Goal: Information Seeking & Learning: Learn about a topic

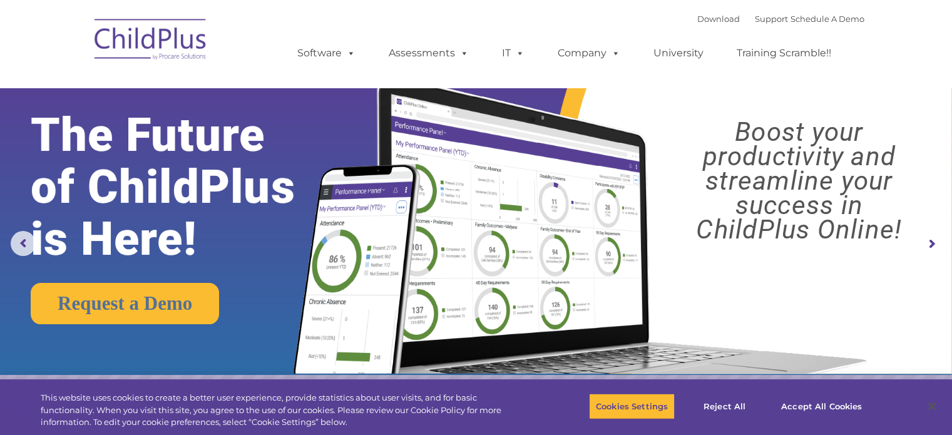
select select "MEDIUM"
click at [674, 55] on link "University" at bounding box center [678, 53] width 75 height 25
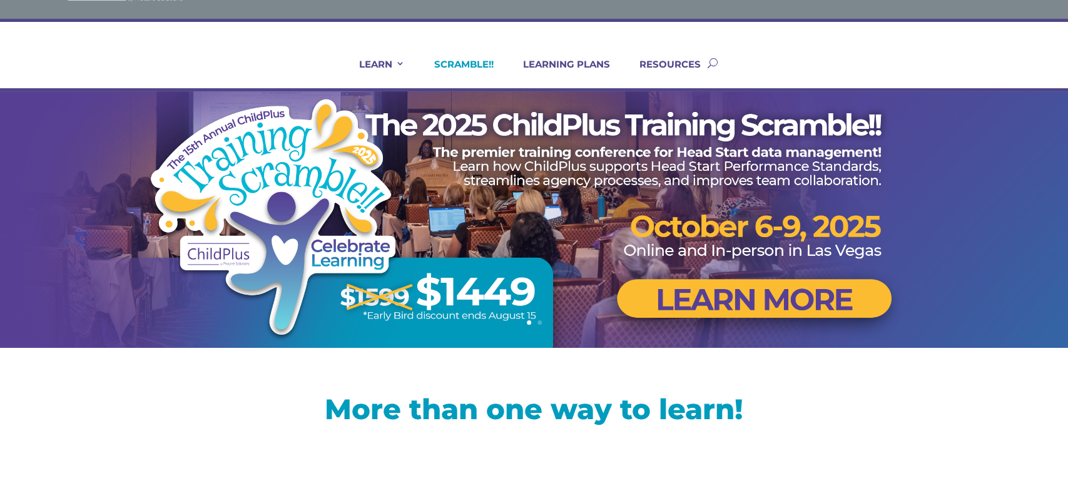
scroll to position [56, 0]
click at [571, 64] on link "LEARNING PLANS" at bounding box center [559, 74] width 103 height 30
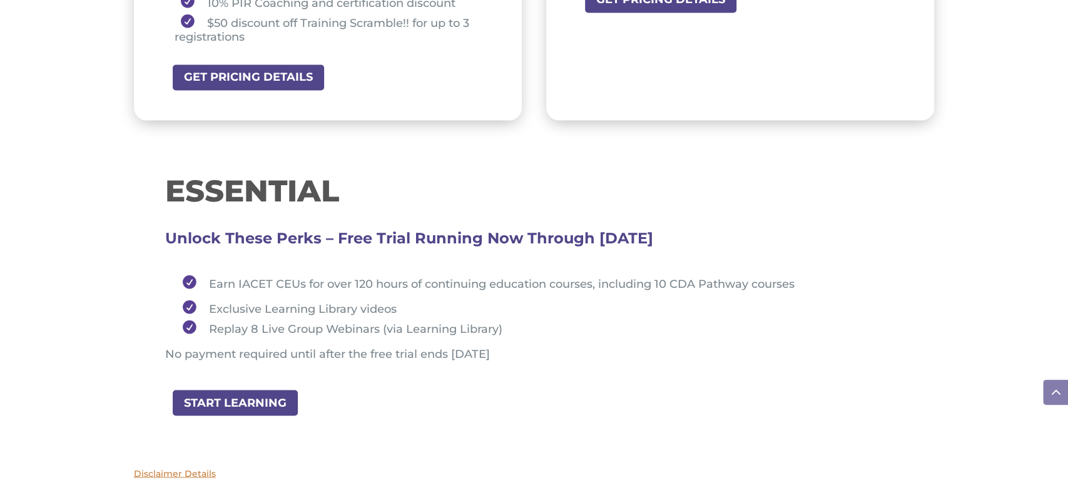
scroll to position [1287, 0]
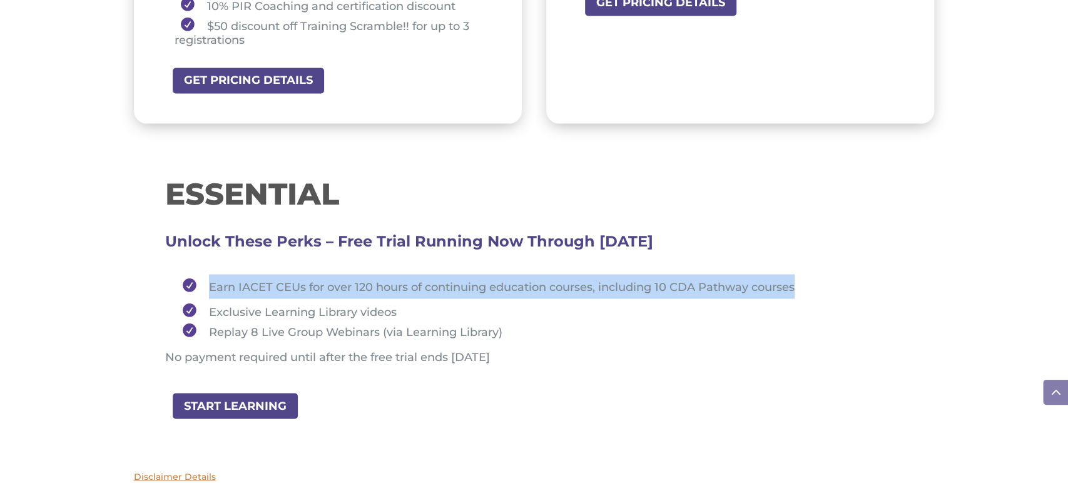
drag, startPoint x: 208, startPoint y: 283, endPoint x: 806, endPoint y: 280, distance: 598.3
click at [806, 280] on li "Earn IACET CEUs for over 120 hours of continuing education courses, including 1…" at bounding box center [539, 286] width 727 height 24
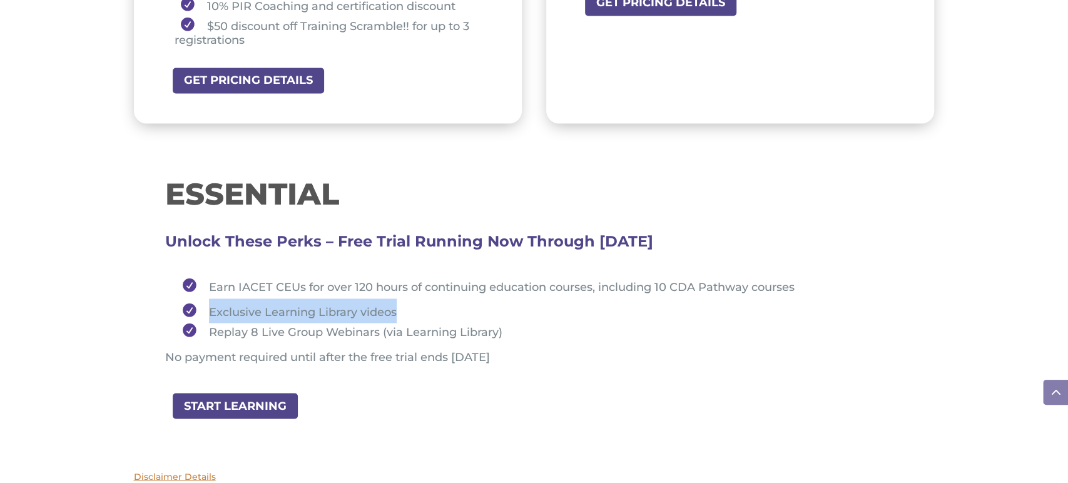
drag, startPoint x: 212, startPoint y: 309, endPoint x: 397, endPoint y: 310, distance: 185.2
click at [398, 306] on li "Exclusive Learning Library videos" at bounding box center [539, 311] width 727 height 24
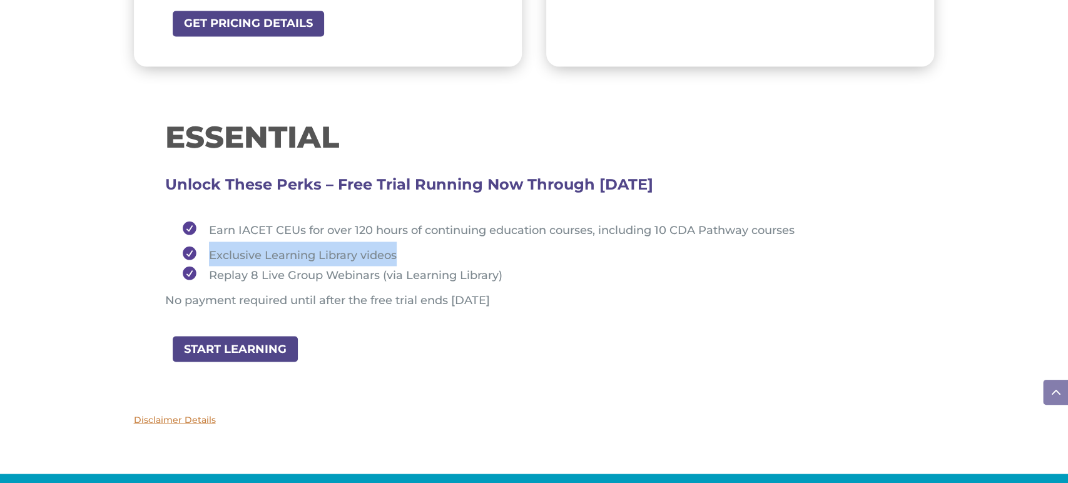
scroll to position [1344, 0]
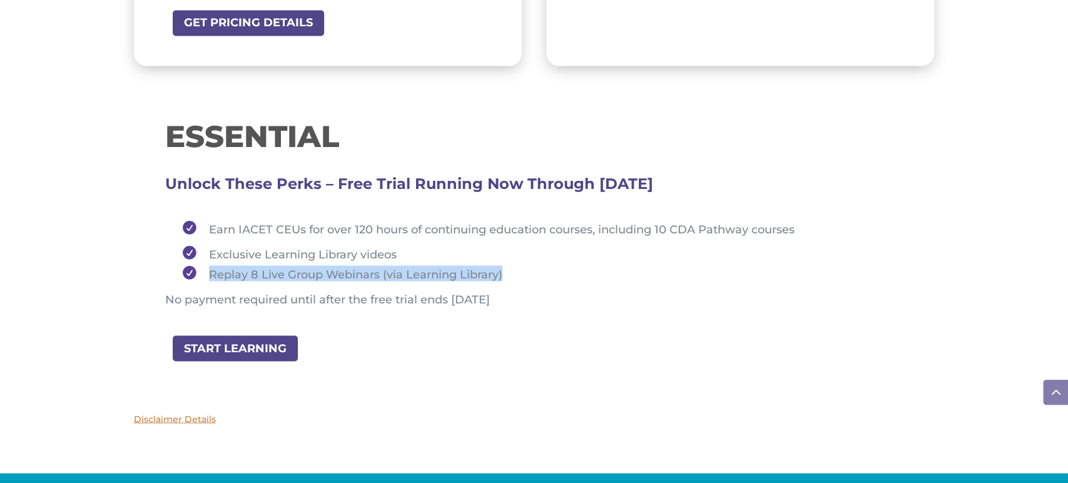
drag, startPoint x: 210, startPoint y: 273, endPoint x: 509, endPoint y: 269, distance: 298.5
click at [509, 269] on li "Replay 8 Live Group Webinars (via Learning Library)" at bounding box center [539, 273] width 727 height 16
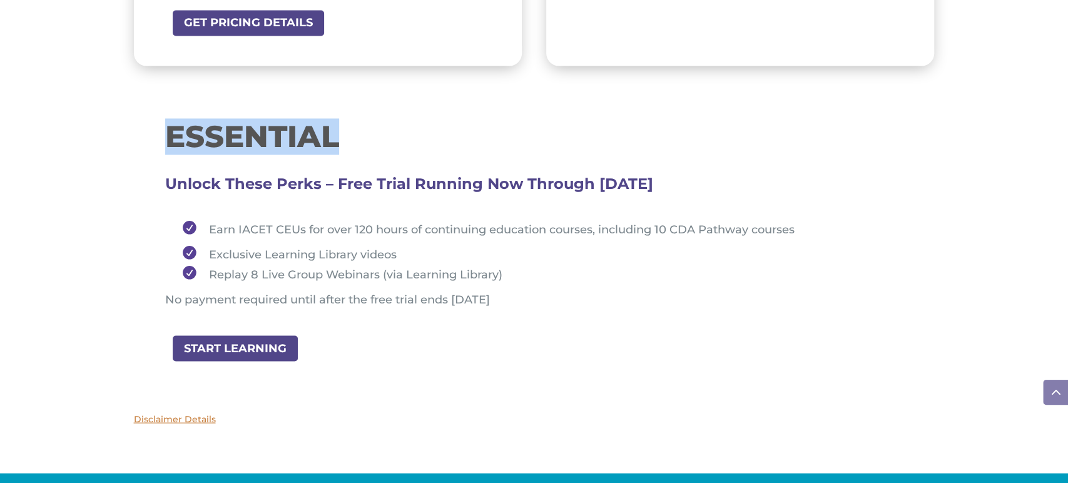
drag, startPoint x: 165, startPoint y: 132, endPoint x: 342, endPoint y: 139, distance: 176.6
click at [342, 139] on h1 "ESSENTIAL" at bounding box center [534, 139] width 738 height 36
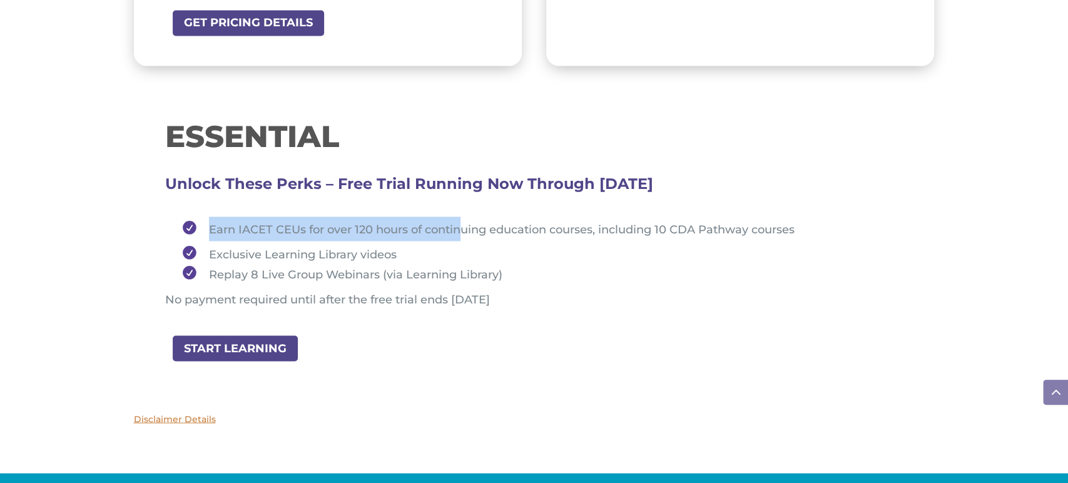
drag, startPoint x: 211, startPoint y: 225, endPoint x: 461, endPoint y: 226, distance: 249.7
click at [459, 224] on span "Earn IACET CEUs for over 120 hours of continuing education courses, including 1…" at bounding box center [502, 230] width 586 height 14
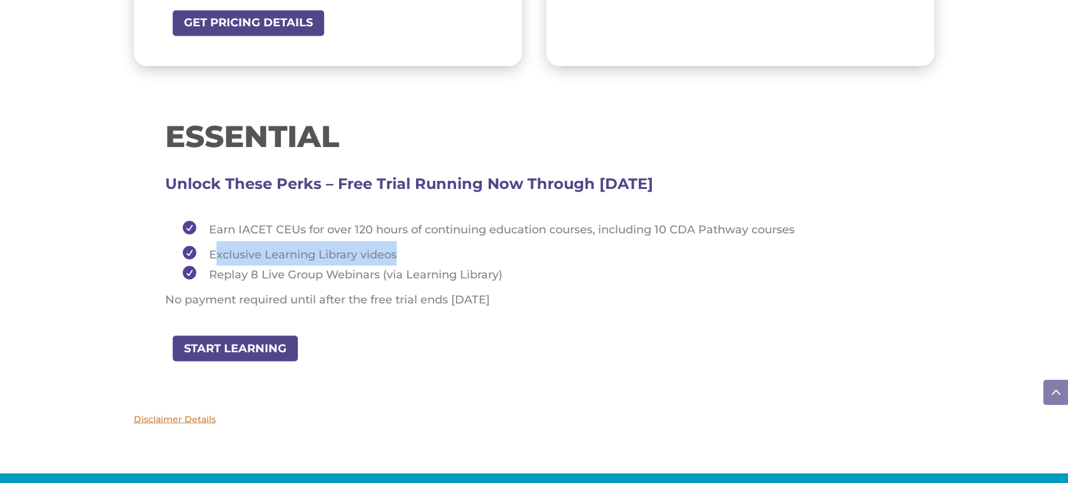
drag, startPoint x: 213, startPoint y: 250, endPoint x: 402, endPoint y: 248, distance: 189.0
click at [402, 248] on li "Exclusive Learning Library videos" at bounding box center [539, 253] width 727 height 24
click at [414, 250] on li "Exclusive Learning Library videos" at bounding box center [539, 253] width 727 height 24
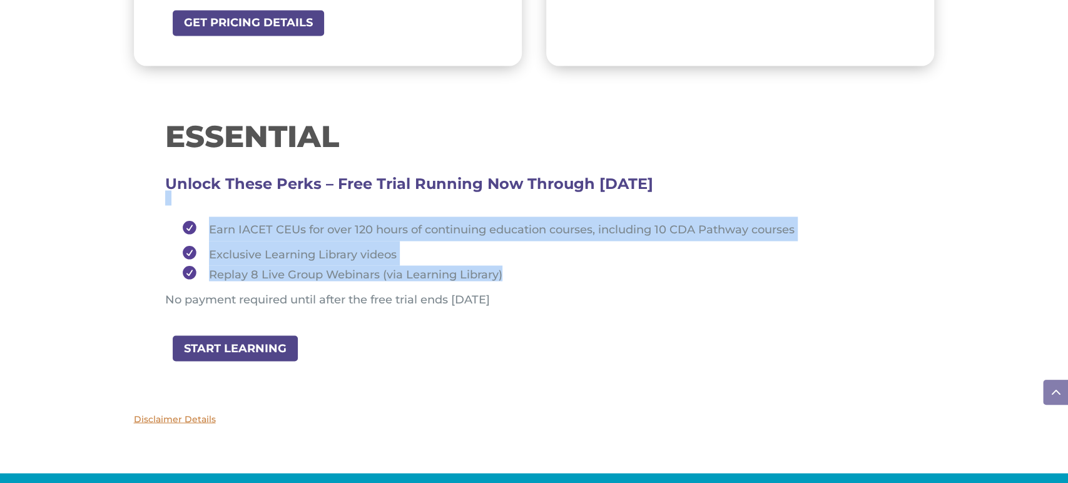
drag, startPoint x: 164, startPoint y: 209, endPoint x: 545, endPoint y: 269, distance: 385.8
click at [545, 269] on div "ESSENTIAL Unlock These Perks – Free Trial Running Now Through August 31, 2025 E…" at bounding box center [534, 217] width 801 height 234
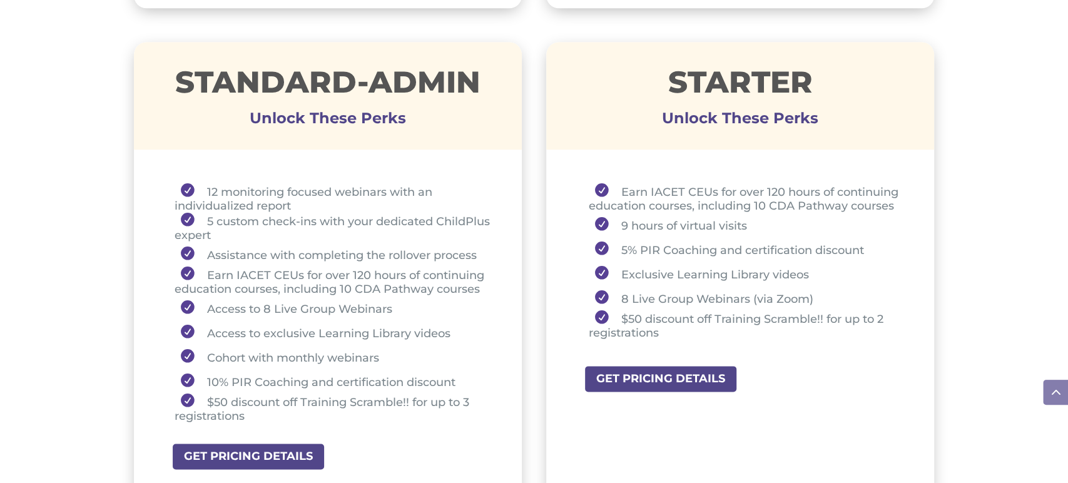
scroll to position [910, 0]
click at [651, 104] on p at bounding box center [740, 111] width 389 height 15
click at [663, 81] on h1 "STARTER" at bounding box center [740, 86] width 389 height 36
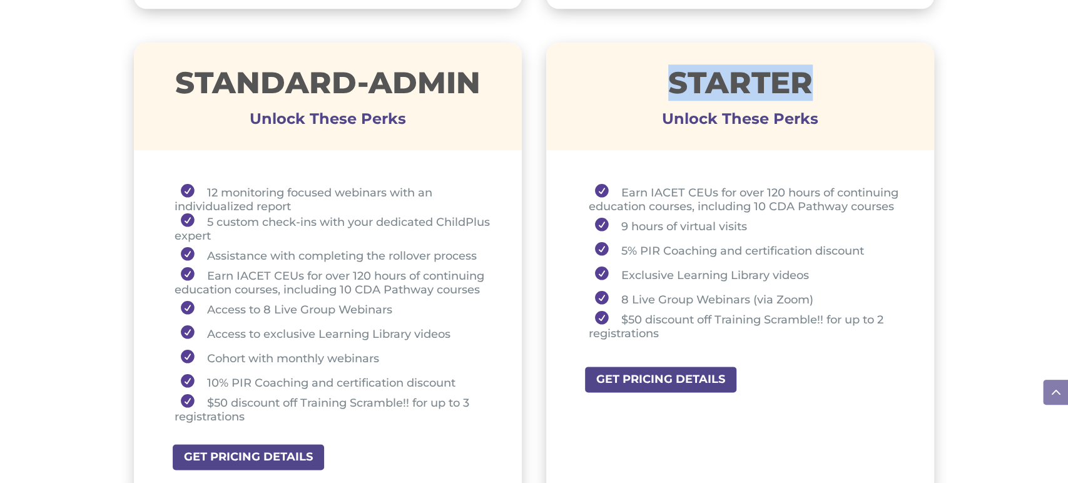
drag, startPoint x: 667, startPoint y: 77, endPoint x: 820, endPoint y: 74, distance: 152.7
click at [820, 74] on h1 "STARTER" at bounding box center [740, 86] width 389 height 36
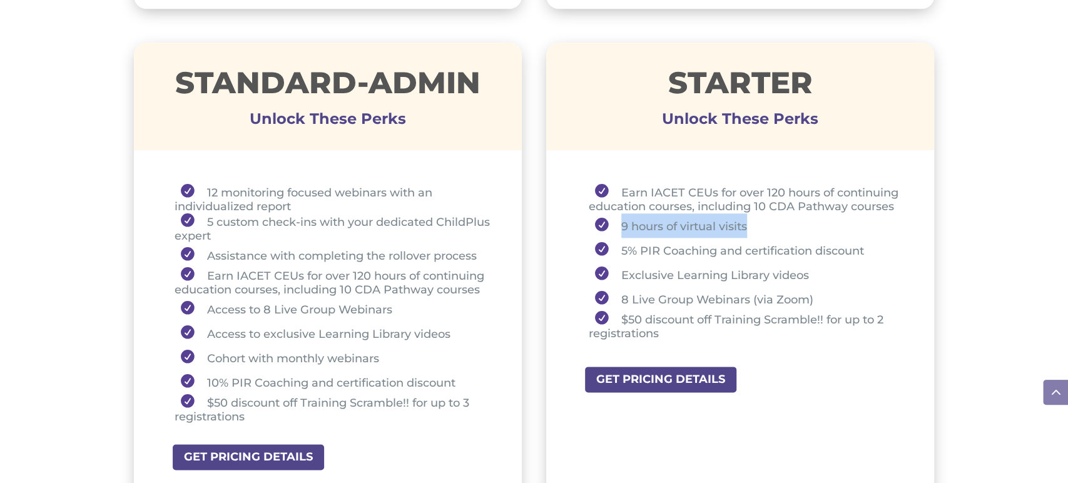
drag, startPoint x: 620, startPoint y: 225, endPoint x: 752, endPoint y: 228, distance: 132.1
click at [751, 222] on li "9 hours of virtual visits" at bounding box center [746, 225] width 315 height 24
click at [628, 184] on li "Earn IACET CEUs for over 120 hours of continuing education courses, including 1…" at bounding box center [746, 198] width 315 height 29
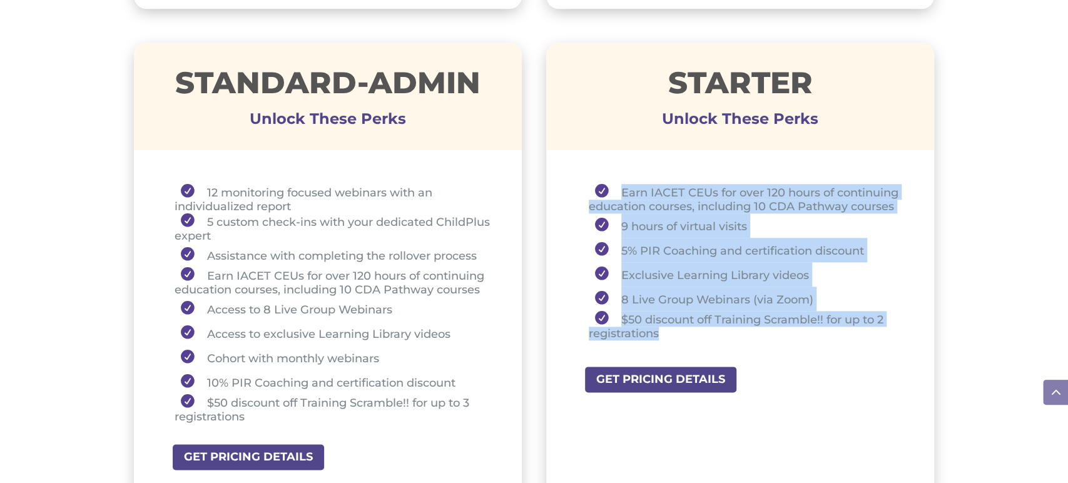
drag, startPoint x: 618, startPoint y: 187, endPoint x: 890, endPoint y: 326, distance: 305.1
click at [890, 326] on ul "Earn IACET CEUs for over 120 hours of continuing education courses, including 1…" at bounding box center [741, 268] width 326 height 168
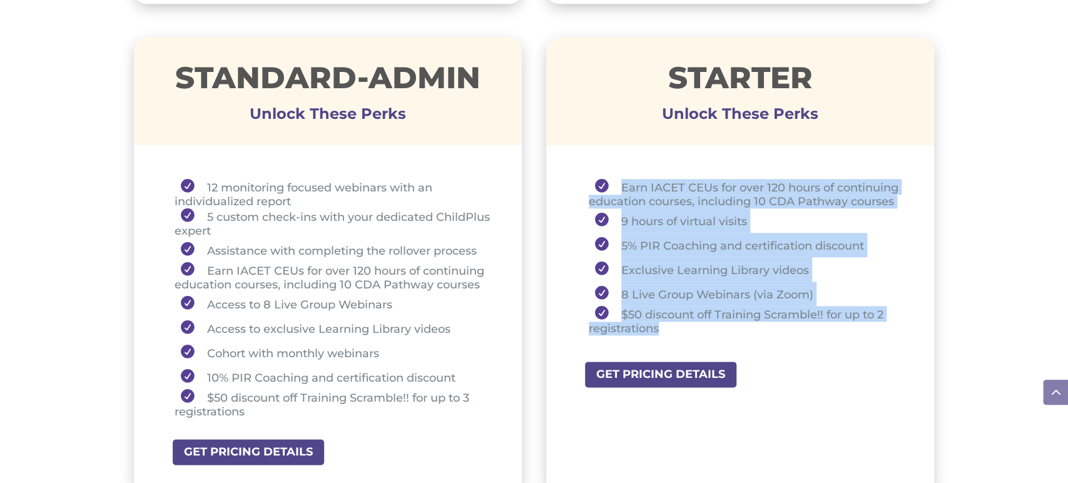
scroll to position [916, 0]
click at [710, 191] on li "Earn IACET CEUs for over 120 hours of continuing education courses, including 1…" at bounding box center [746, 192] width 315 height 29
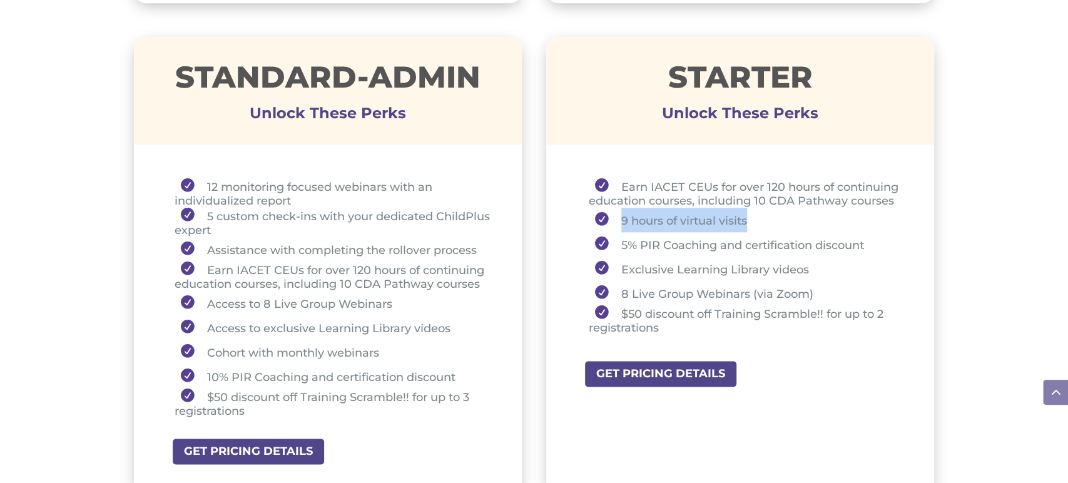
drag, startPoint x: 618, startPoint y: 218, endPoint x: 827, endPoint y: 222, distance: 209.7
click at [827, 222] on li "9 hours of virtual visits" at bounding box center [746, 220] width 315 height 24
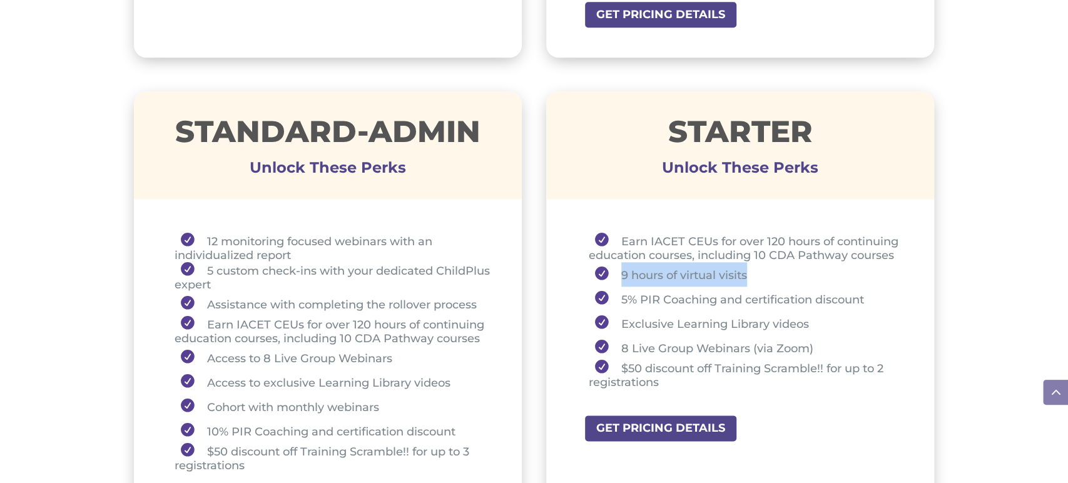
scroll to position [864, 0]
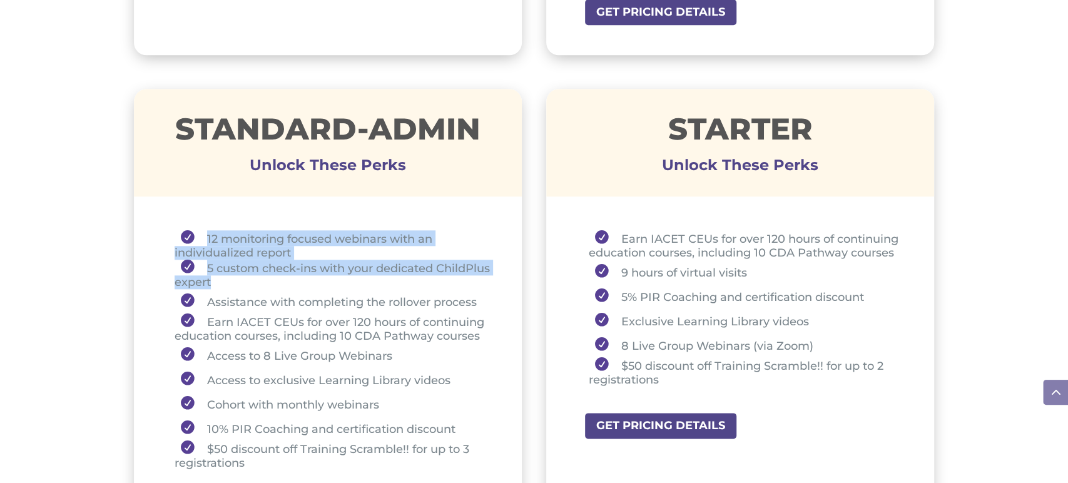
drag, startPoint x: 205, startPoint y: 234, endPoint x: 275, endPoint y: 279, distance: 83.3
click at [273, 280] on ul "12 monitoring focused webinars with an individualized report 5 custom check-ins…" at bounding box center [328, 355] width 326 height 251
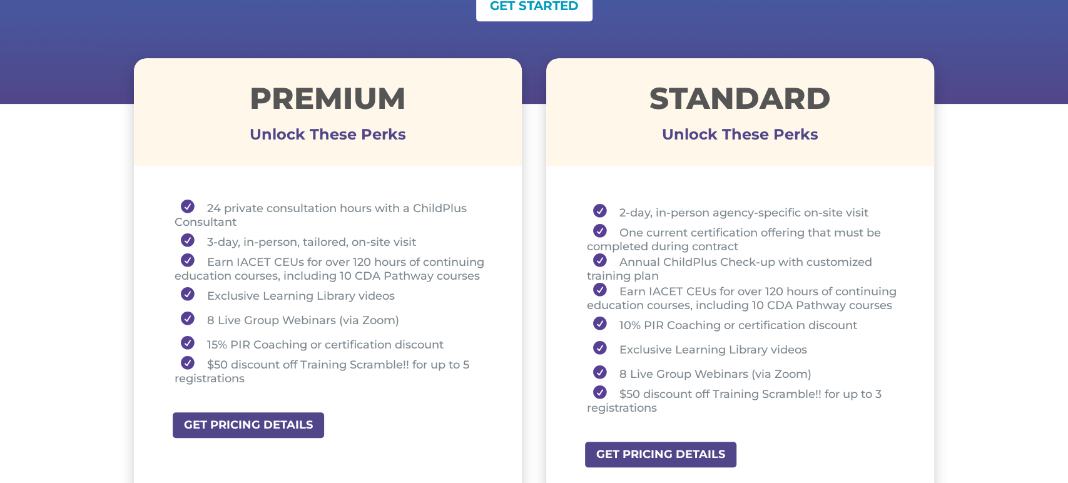
scroll to position [421, 0]
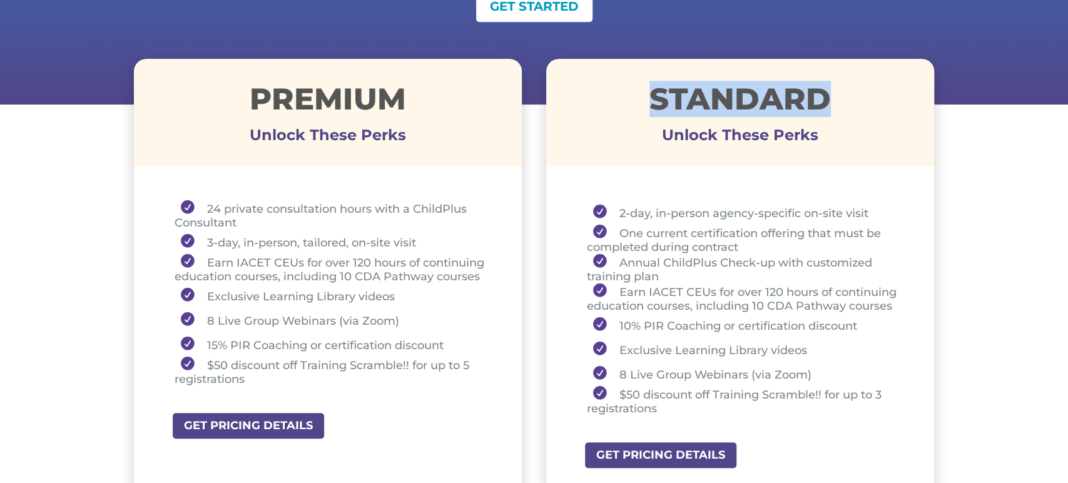
drag, startPoint x: 650, startPoint y: 94, endPoint x: 898, endPoint y: 83, distance: 248.1
click at [898, 84] on h1 "STANDARD" at bounding box center [740, 102] width 389 height 36
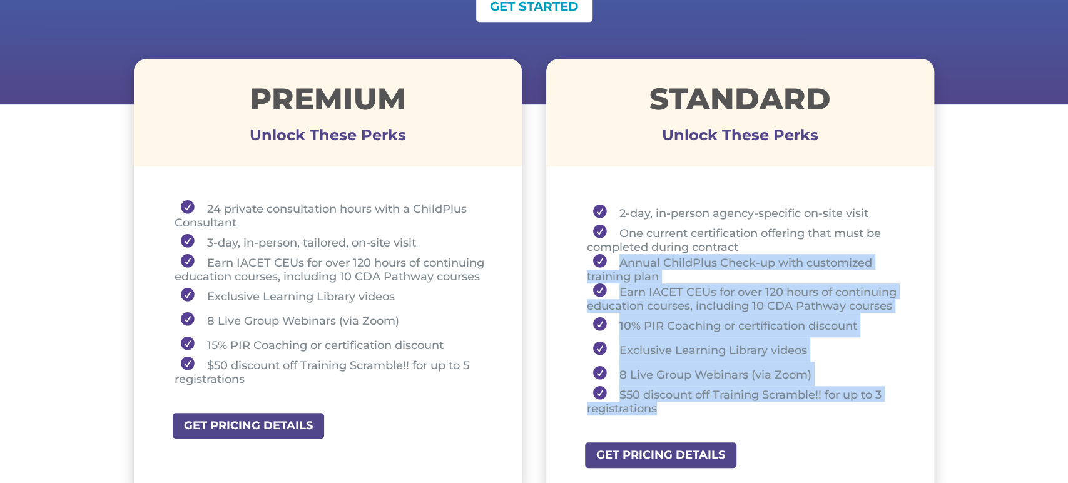
drag, startPoint x: 618, startPoint y: 259, endPoint x: 812, endPoint y: 362, distance: 220.0
click at [838, 401] on ul "2-day, in-person agency-specific on-site visit One current certification offeri…" at bounding box center [741, 313] width 326 height 227
click at [749, 349] on li "Exclusive Learning Library videos" at bounding box center [745, 349] width 317 height 24
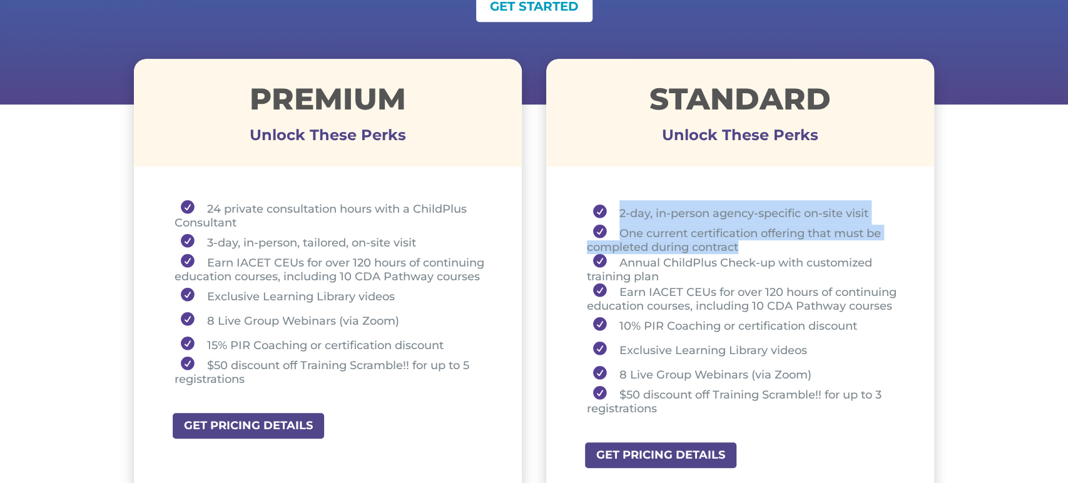
drag, startPoint x: 612, startPoint y: 207, endPoint x: 755, endPoint y: 250, distance: 148.9
click at [755, 250] on ul "2-day, in-person agency-specific on-site visit One current certification offeri…" at bounding box center [741, 313] width 326 height 227
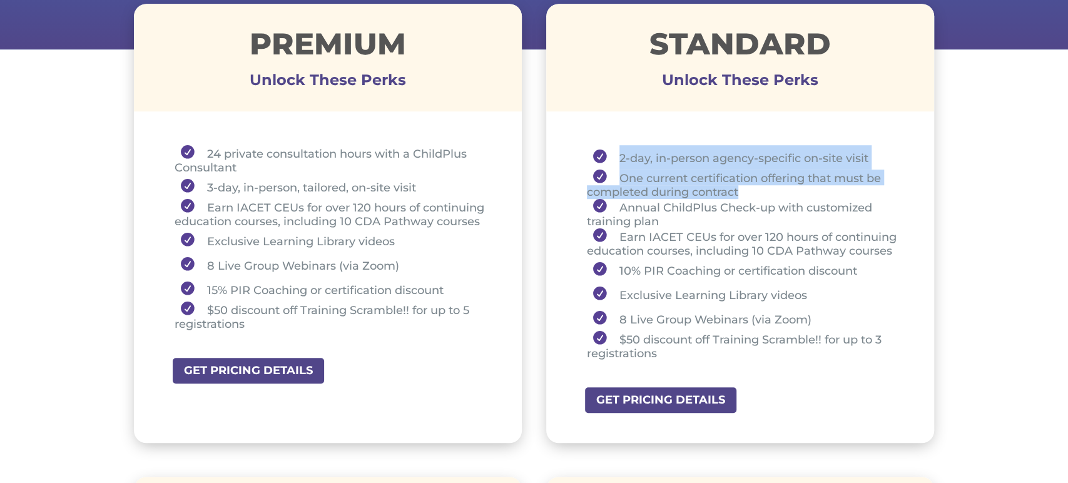
scroll to position [476, 0]
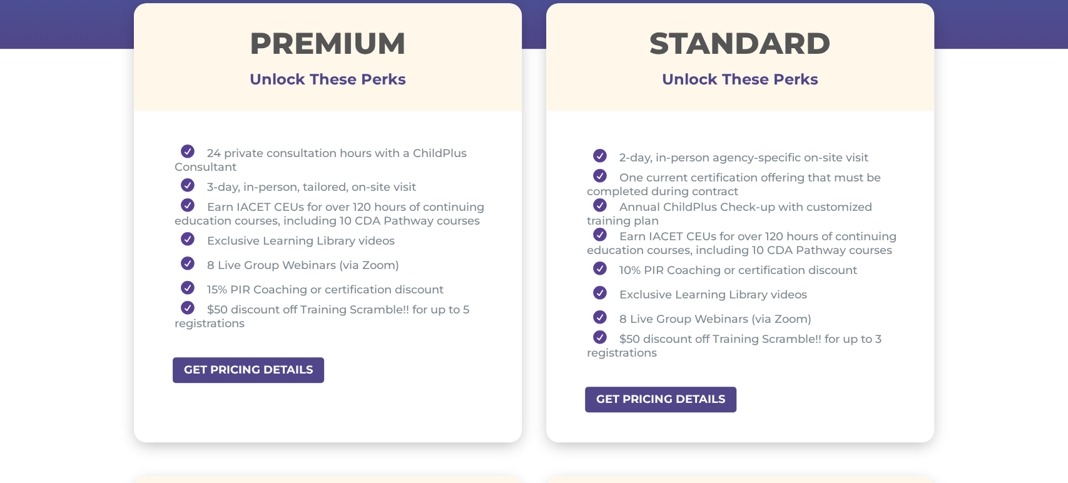
click at [298, 151] on li "24 private consultation hours with a ChildPlus Consultant" at bounding box center [333, 159] width 317 height 29
drag, startPoint x: 207, startPoint y: 189, endPoint x: 421, endPoint y: 184, distance: 214.7
click at [421, 184] on li "3-day, in-person, tailored, on-site visit" at bounding box center [333, 186] width 317 height 24
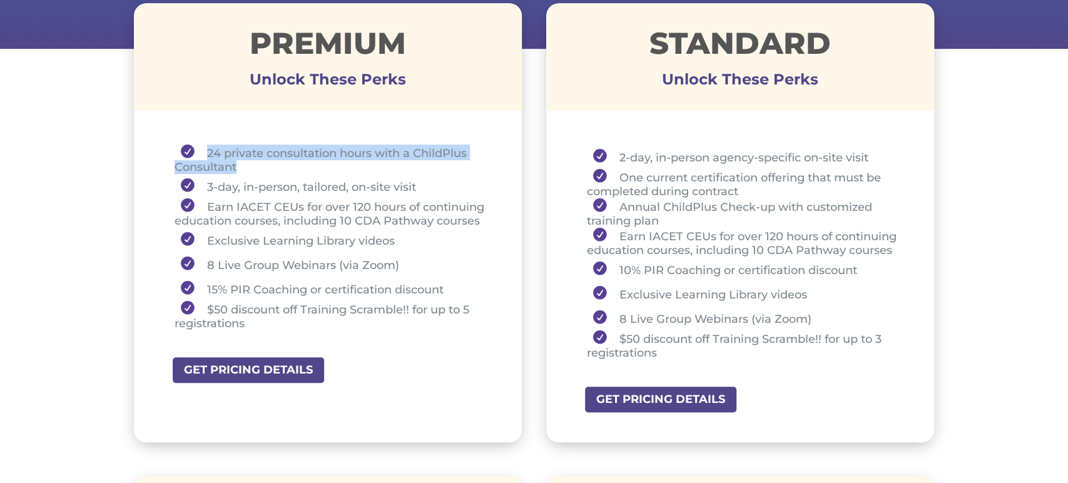
drag, startPoint x: 207, startPoint y: 152, endPoint x: 241, endPoint y: 170, distance: 38.6
click at [241, 168] on li "24 private consultation hours with a ChildPlus Consultant" at bounding box center [333, 159] width 317 height 29
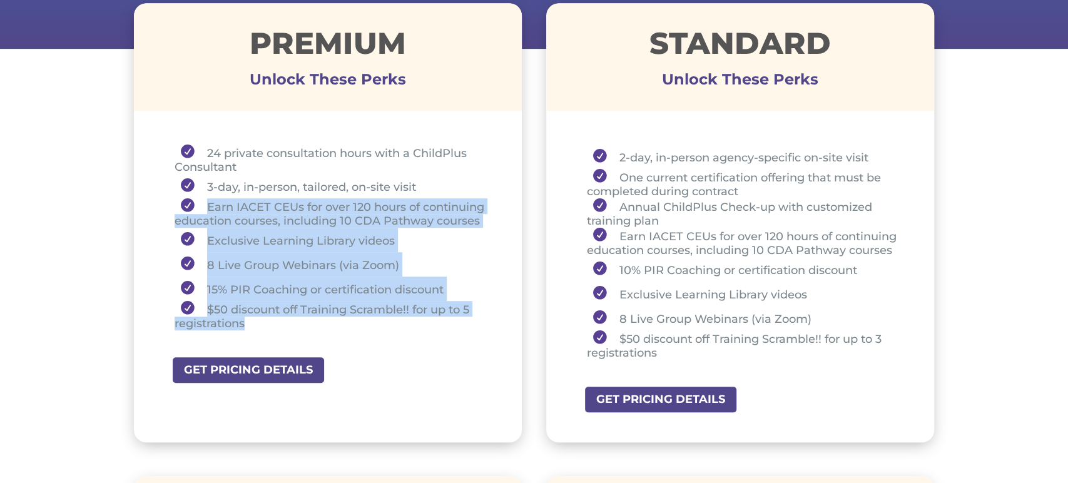
drag, startPoint x: 198, startPoint y: 203, endPoint x: 360, endPoint y: 332, distance: 206.2
click at [325, 332] on ul "24 private consultation hours with a ChildPlus Consultant 3-day, in-person, tai…" at bounding box center [328, 243] width 326 height 197
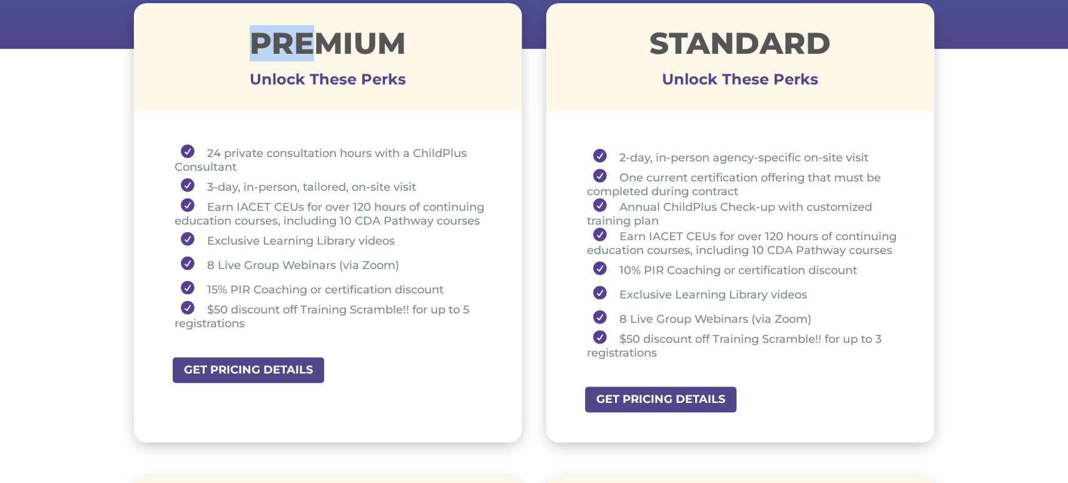
drag, startPoint x: 252, startPoint y: 33, endPoint x: 328, endPoint y: 44, distance: 77.2
click at [328, 44] on h1 "Premium" at bounding box center [328, 46] width 389 height 36
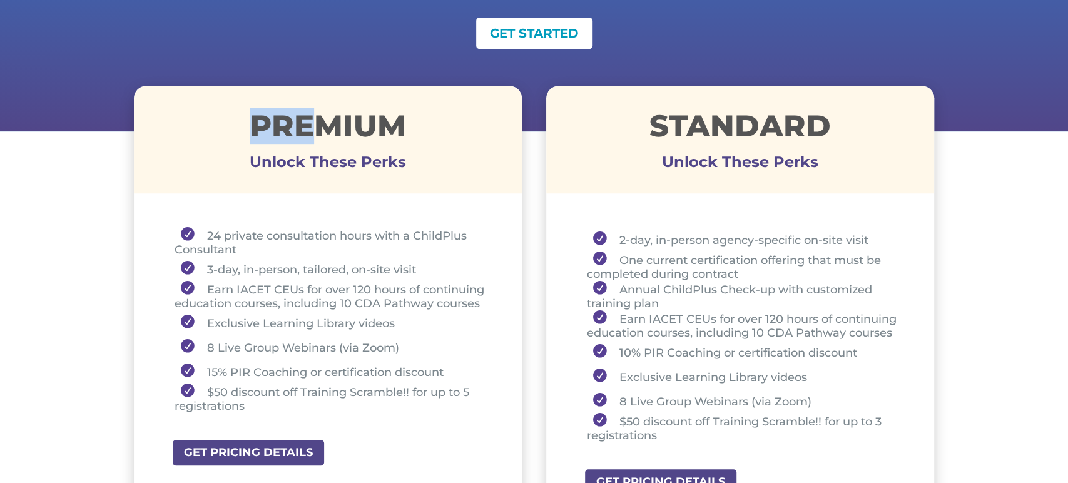
scroll to position [425, 0]
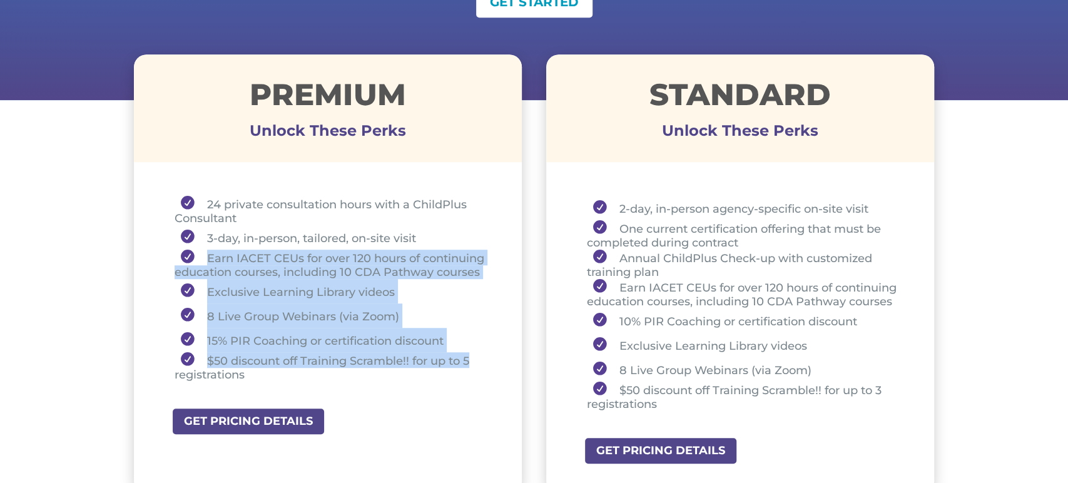
drag, startPoint x: 202, startPoint y: 254, endPoint x: 483, endPoint y: 364, distance: 301.2
click at [483, 364] on ul "24 private consultation hours with a ChildPlus Consultant 3-day, in-person, tai…" at bounding box center [328, 294] width 326 height 197
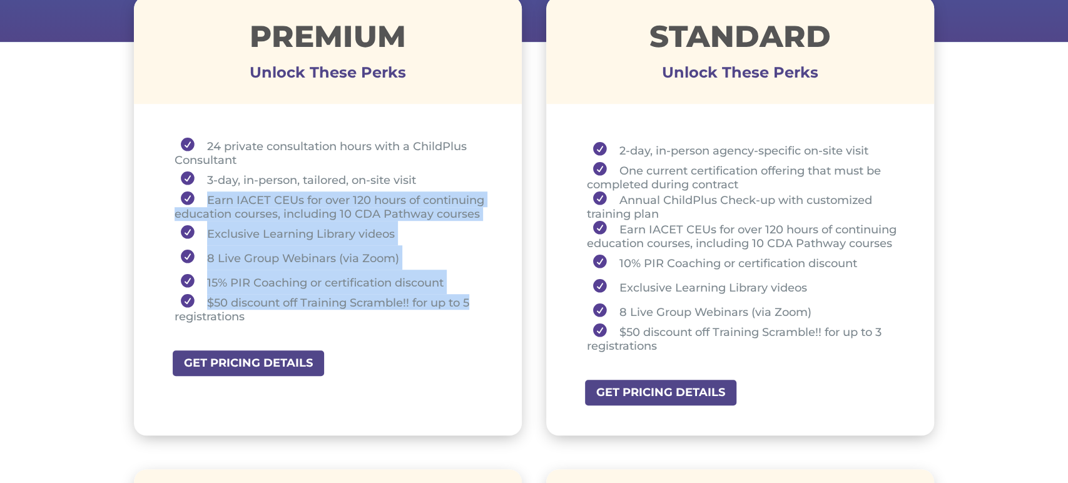
scroll to position [483, 0]
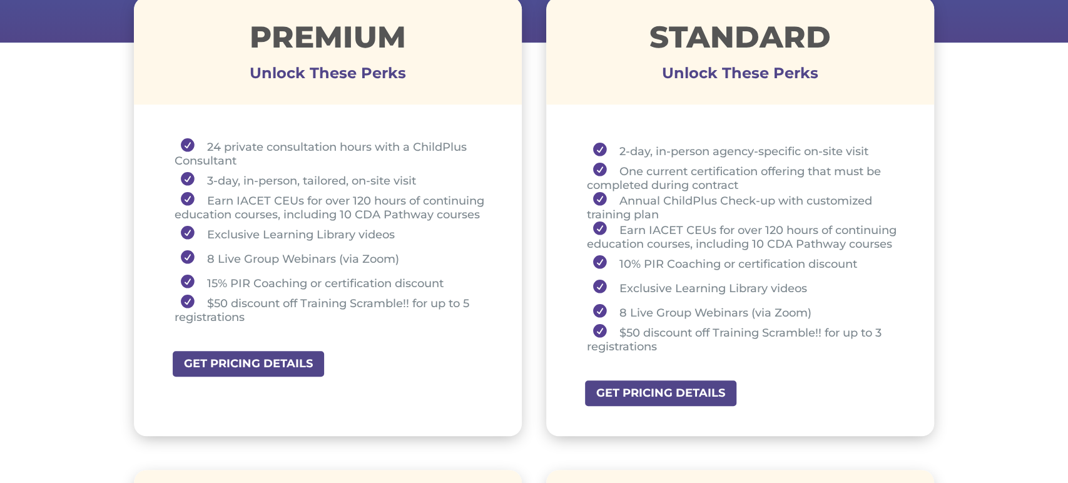
click at [504, 350] on div "GET PRICING DETAILS" at bounding box center [346, 364] width 351 height 28
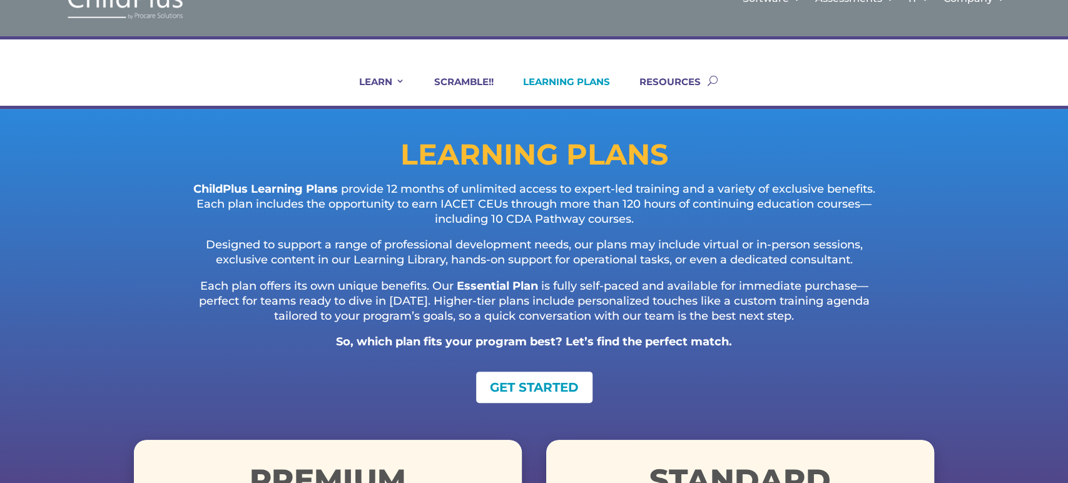
scroll to position [0, 0]
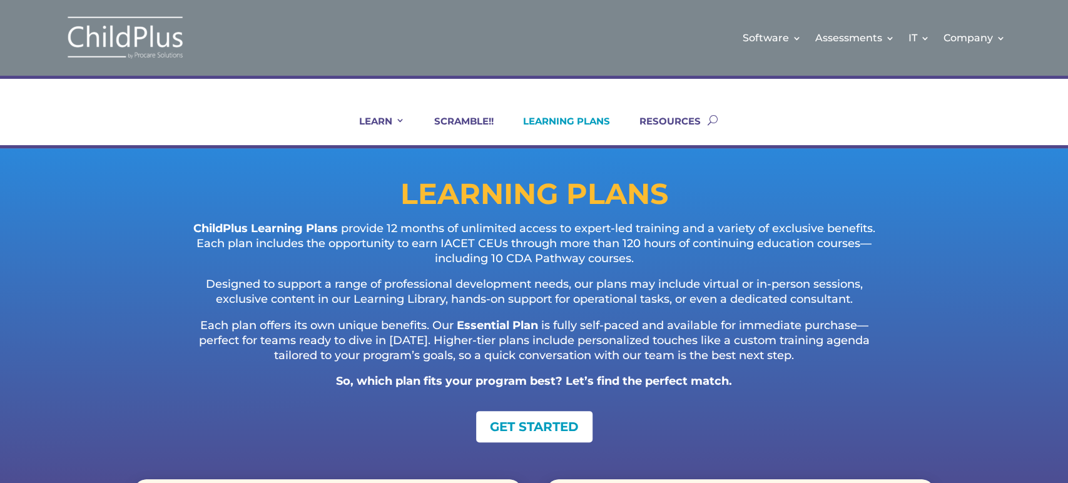
click at [568, 122] on link "LEARNING PLANS" at bounding box center [559, 130] width 103 height 30
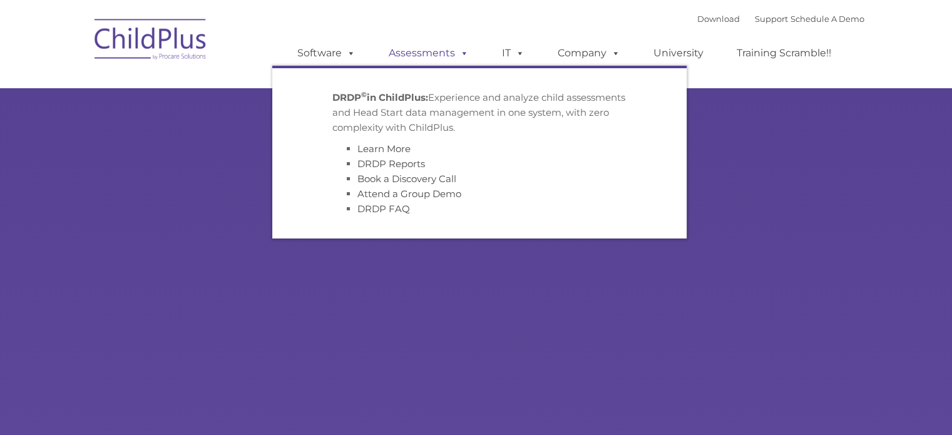
type input ""
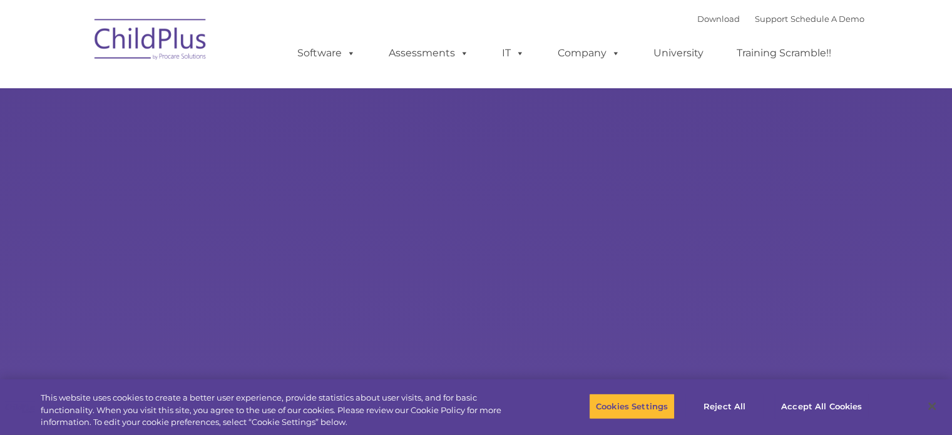
select select "MEDIUM"
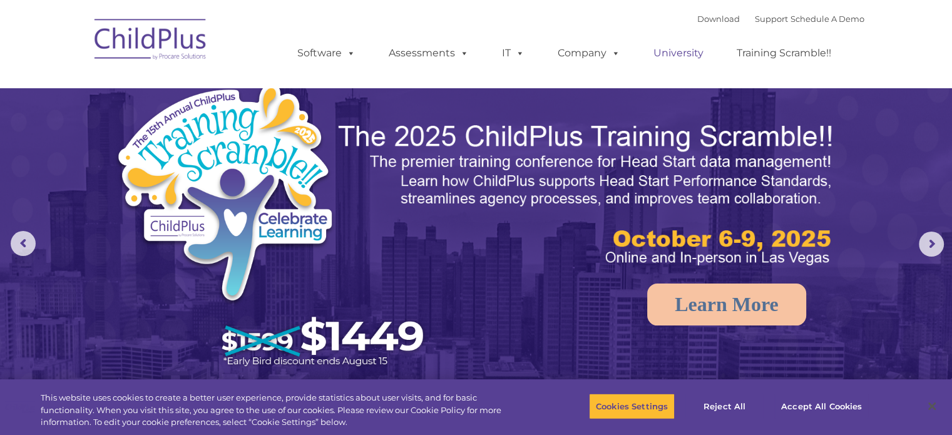
click at [671, 51] on link "University" at bounding box center [678, 53] width 75 height 25
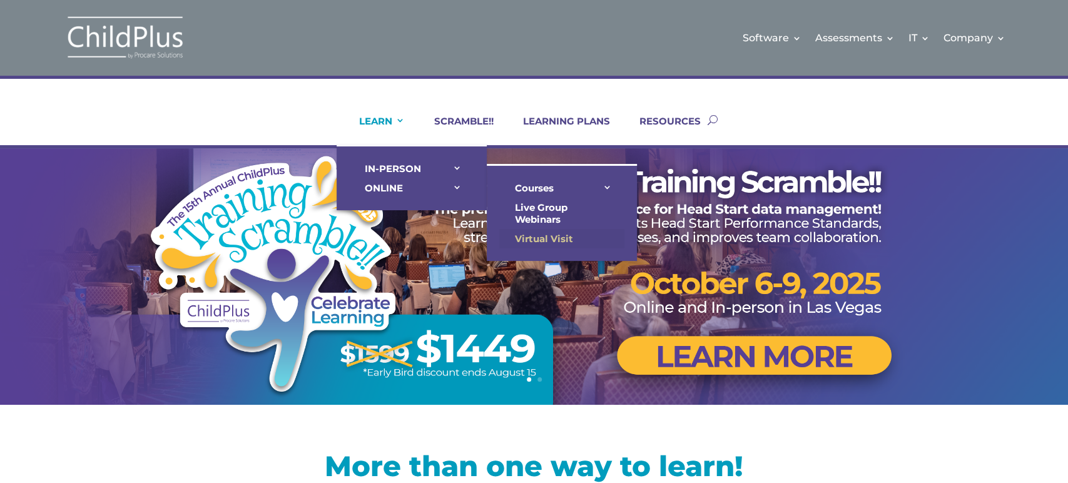
click at [548, 234] on link "Virtual Visit" at bounding box center [561, 238] width 125 height 19
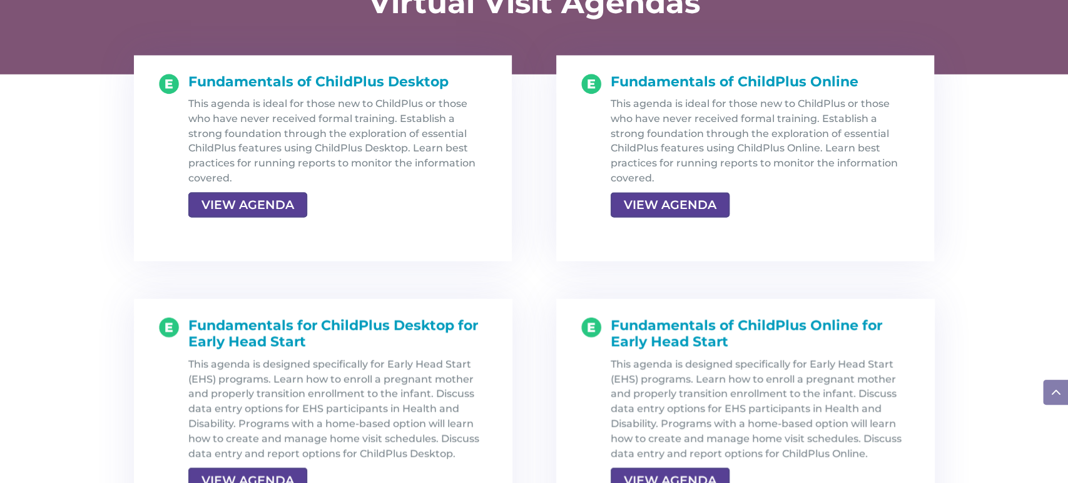
scroll to position [1339, 0]
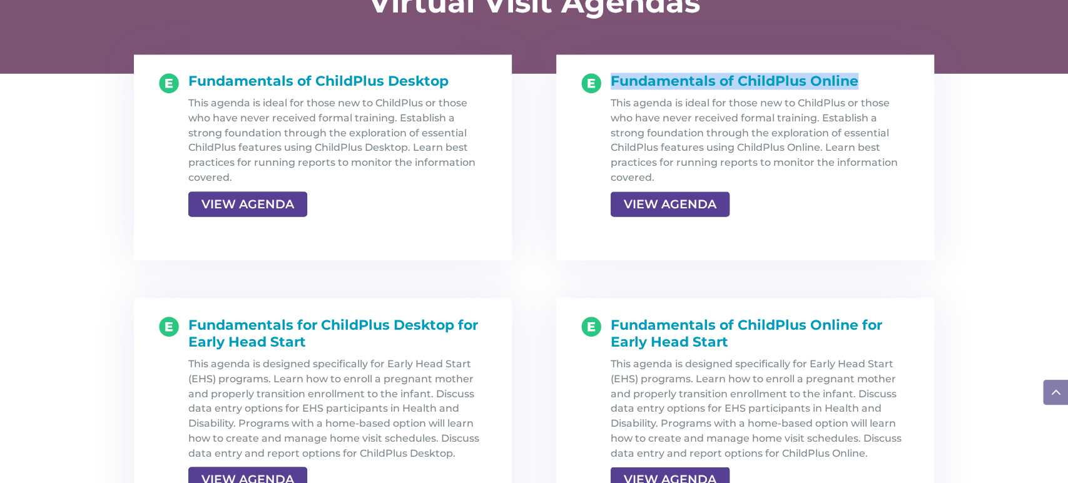
drag, startPoint x: 610, startPoint y: 79, endPoint x: 873, endPoint y: 79, distance: 262.8
click at [871, 74] on h1 "Fundamentals of ChildPlus Online" at bounding box center [760, 84] width 299 height 23
click at [671, 207] on link "VIEW AGENDA" at bounding box center [669, 204] width 116 height 23
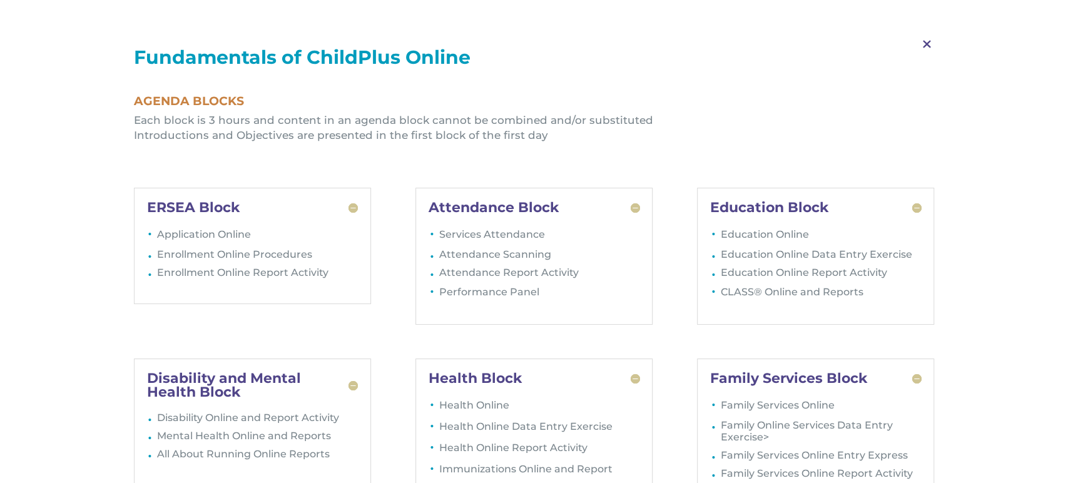
scroll to position [1675, 0]
click at [926, 44] on span "M" at bounding box center [927, 44] width 37 height 36
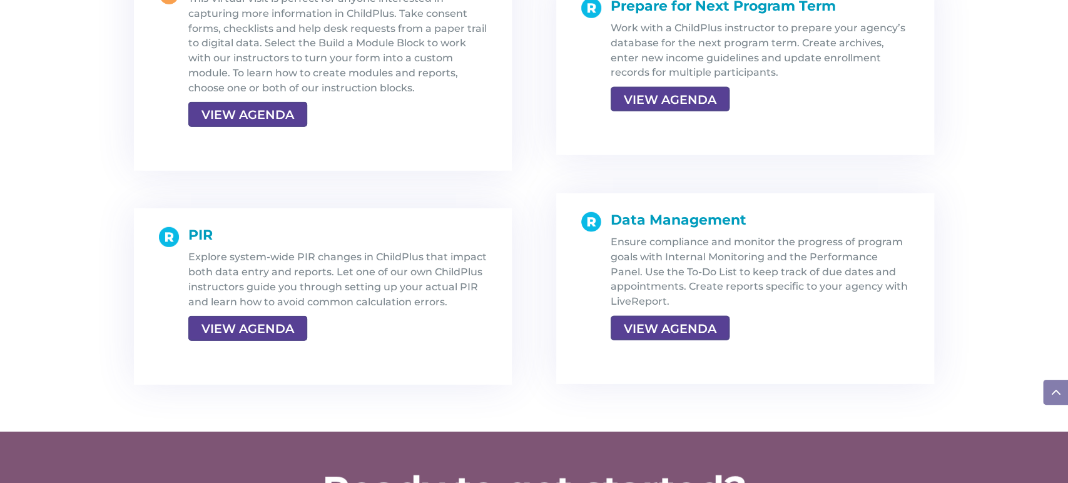
scroll to position [2347, 0]
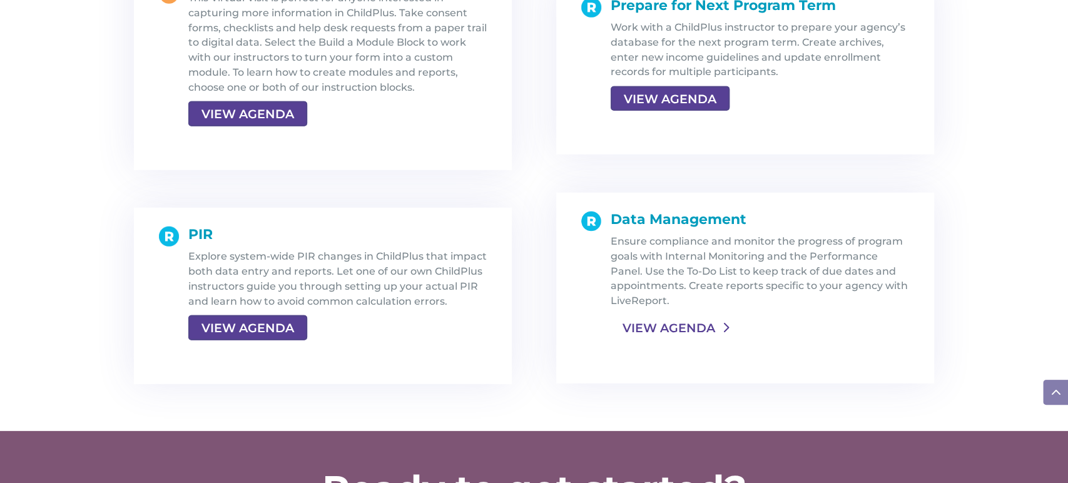
click at [671, 327] on link "VIEW AGENDA" at bounding box center [669, 328] width 116 height 23
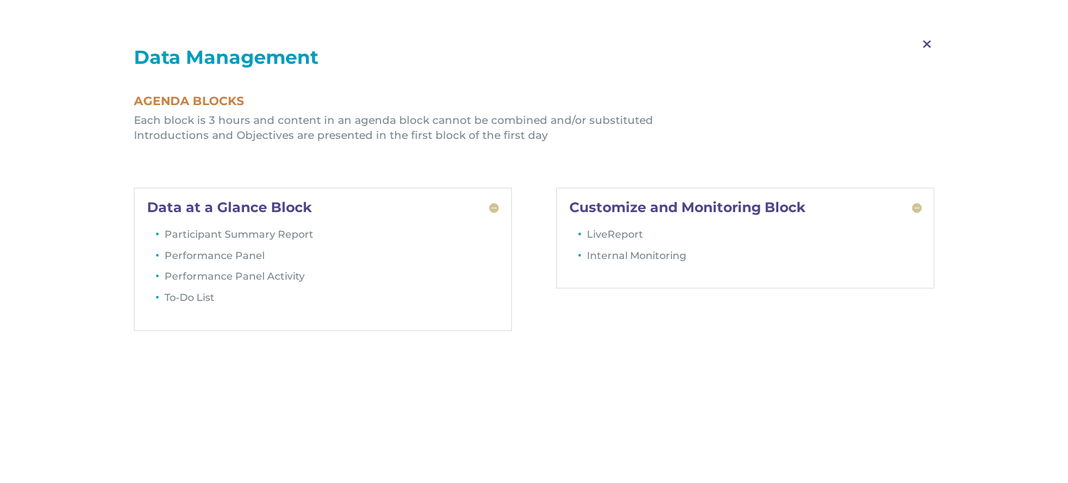
click at [928, 44] on span "M" at bounding box center [927, 44] width 37 height 36
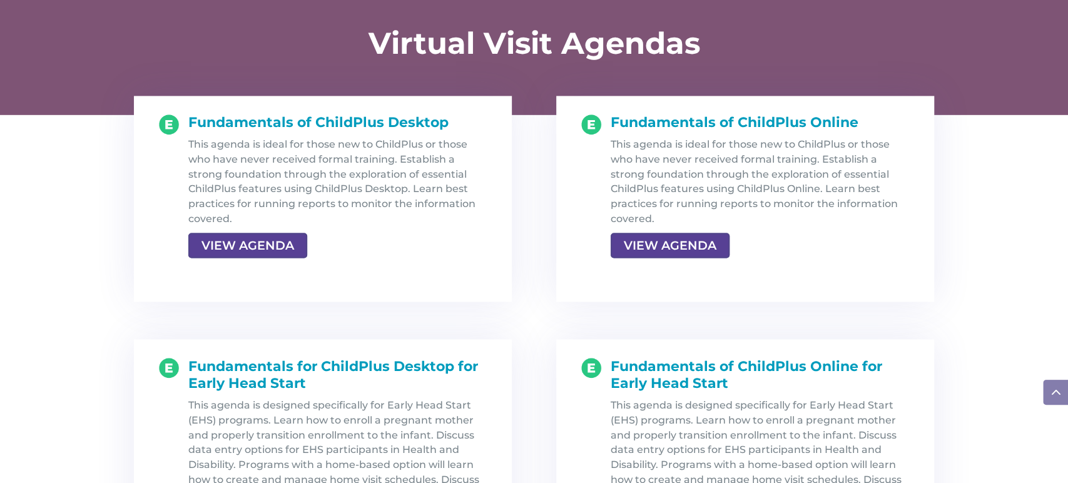
scroll to position [1297, 0]
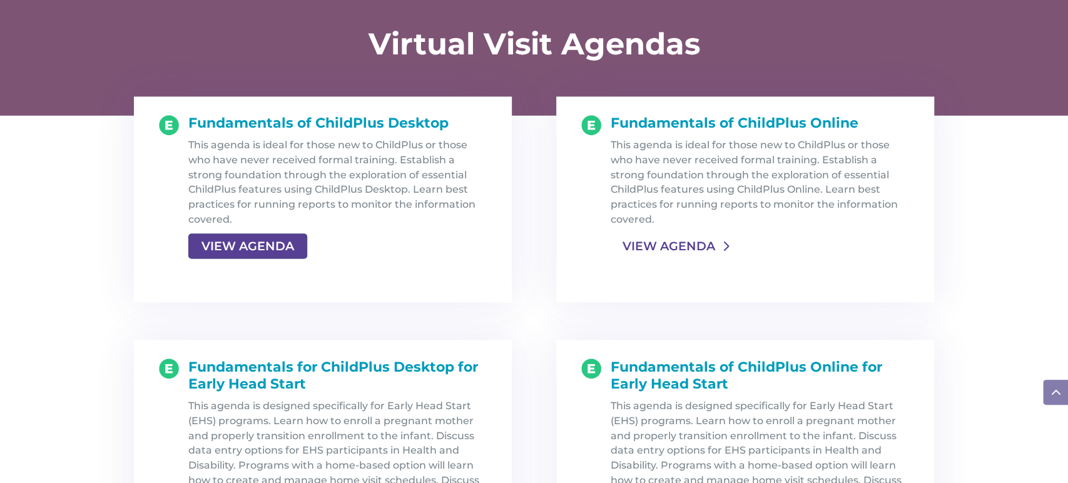
click at [698, 244] on link "VIEW AGENDA" at bounding box center [669, 246] width 116 height 23
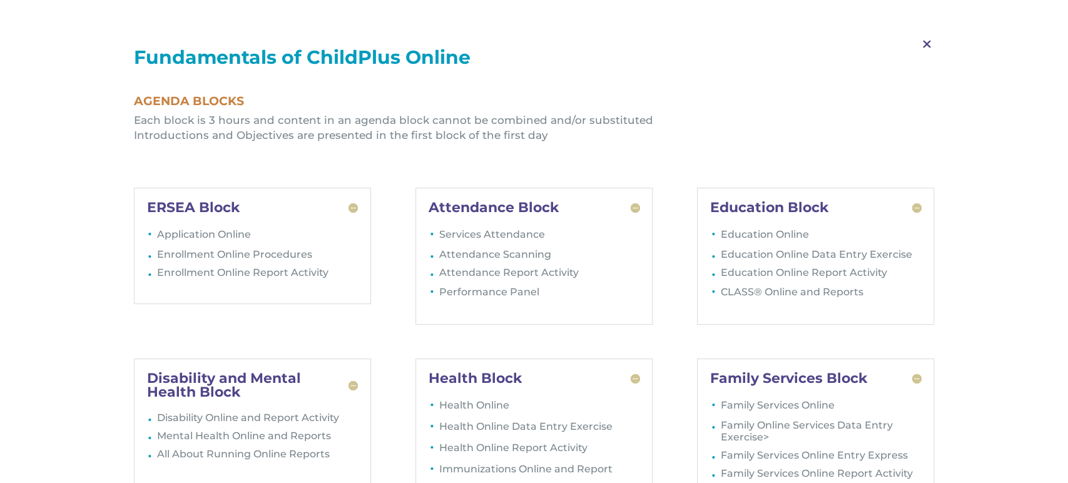
click at [929, 44] on span "M" at bounding box center [927, 44] width 37 height 36
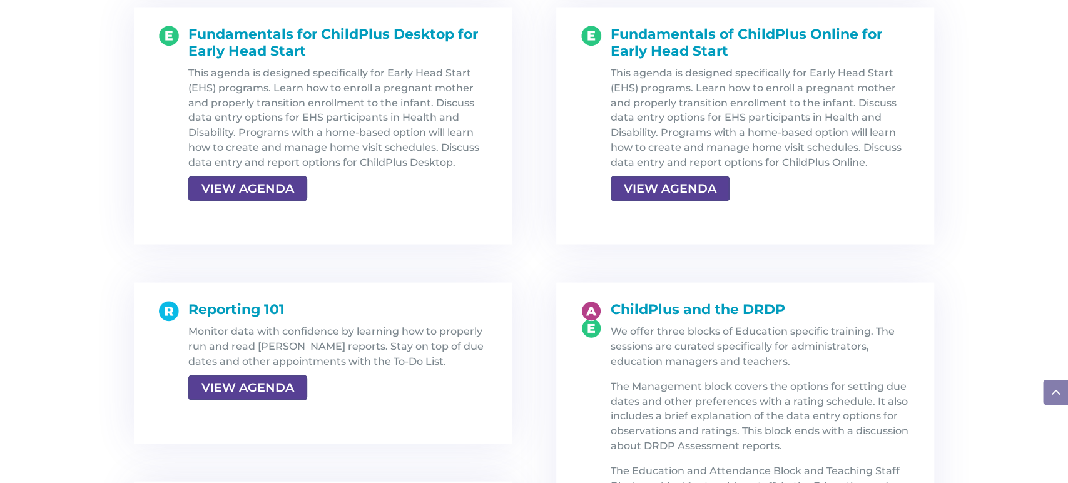
scroll to position [1632, 0]
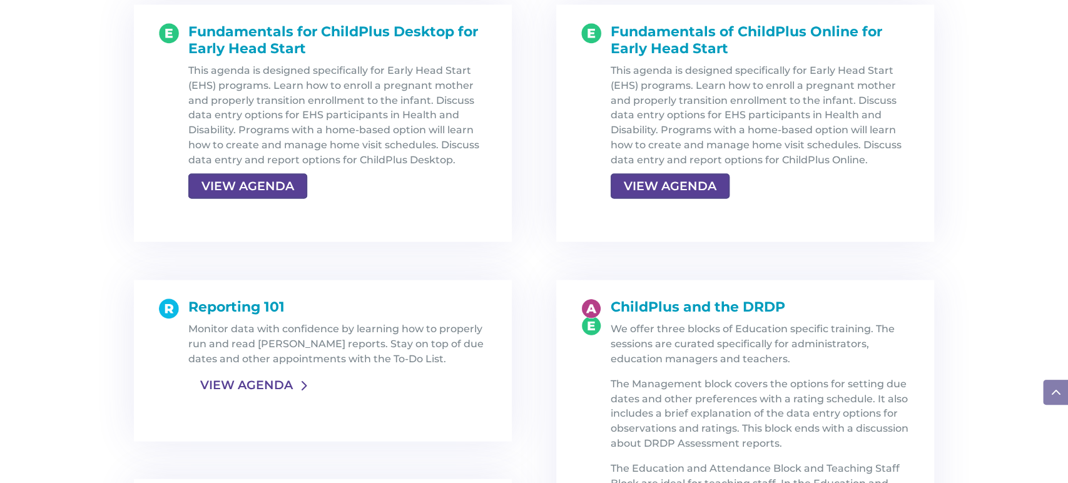
click at [237, 383] on link "VIEW AGENDA" at bounding box center [246, 385] width 116 height 23
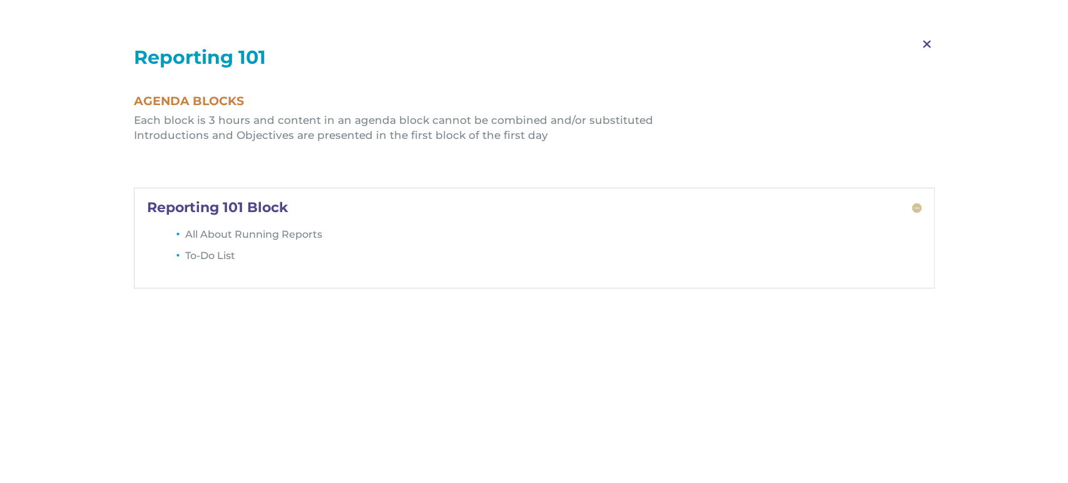
click at [926, 43] on span "M" at bounding box center [927, 44] width 37 height 36
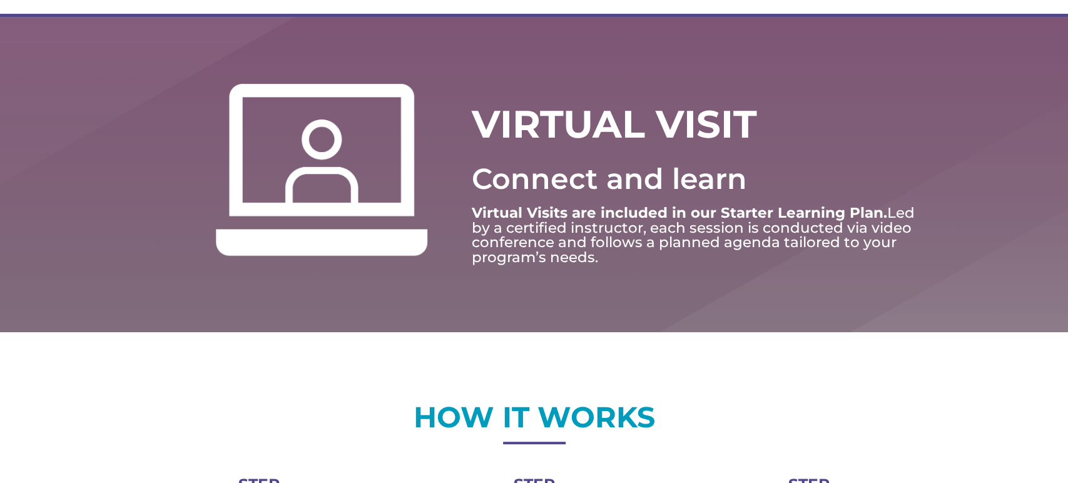
scroll to position [0, 0]
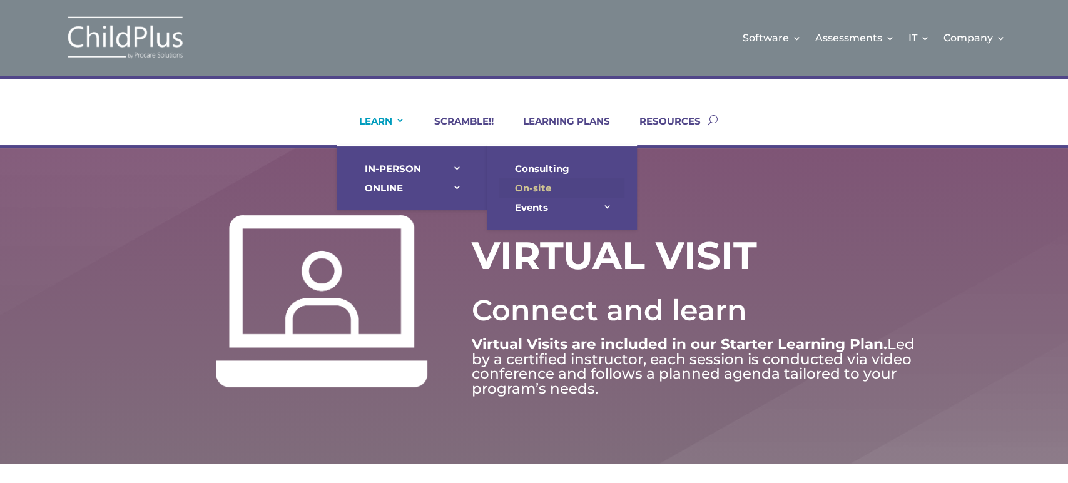
click at [541, 190] on link "On-site" at bounding box center [561, 187] width 125 height 19
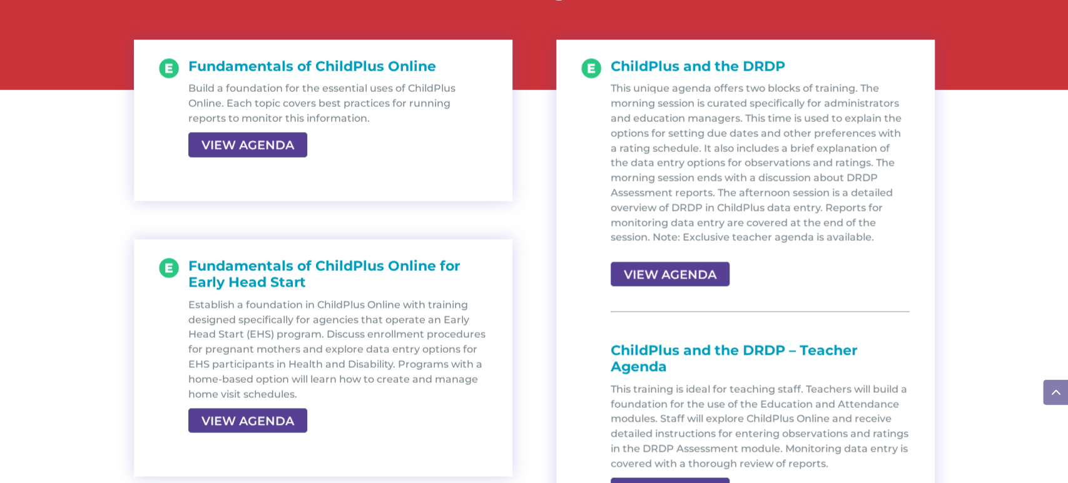
scroll to position [1395, 0]
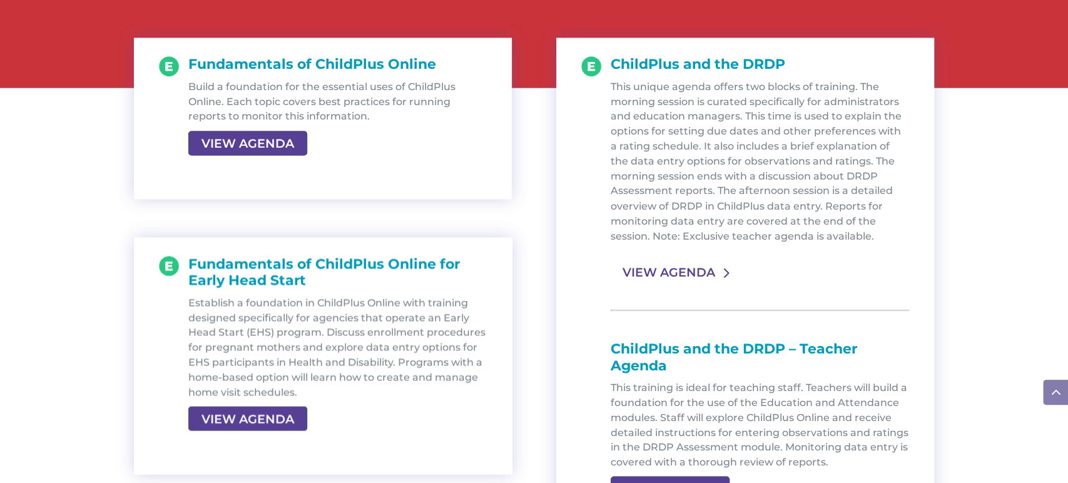
click at [639, 282] on div "This unique agenda offers two blocks of training. The morning session is curate…" at bounding box center [760, 288] width 299 height 419
click at [655, 283] on div "This unique agenda offers two blocks of training. The morning session is curate…" at bounding box center [760, 288] width 299 height 419
click at [676, 262] on link "VIEW AGENDA" at bounding box center [669, 272] width 116 height 23
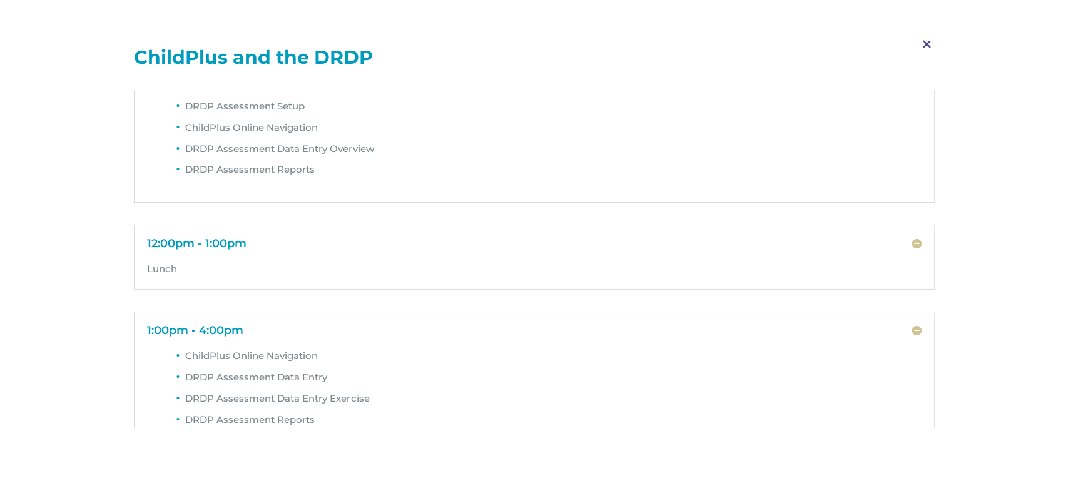
scroll to position [111, 0]
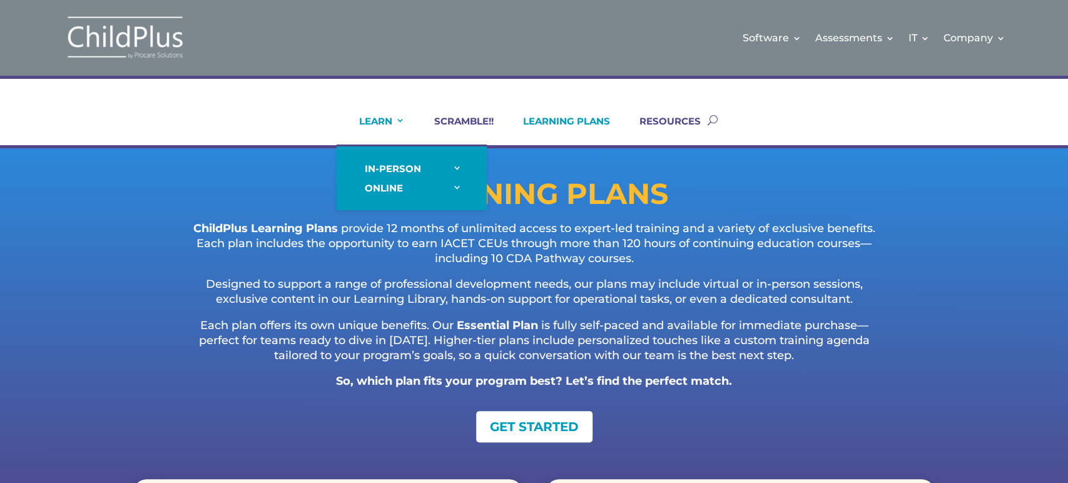
click at [389, 124] on link "LEARN" at bounding box center [374, 130] width 61 height 30
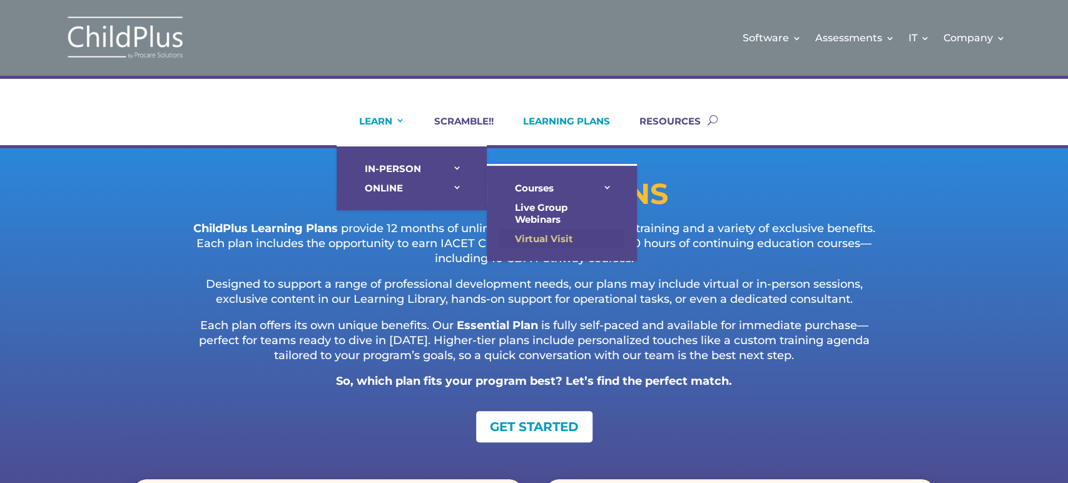
click at [558, 232] on link "Virtual Visit" at bounding box center [561, 238] width 125 height 19
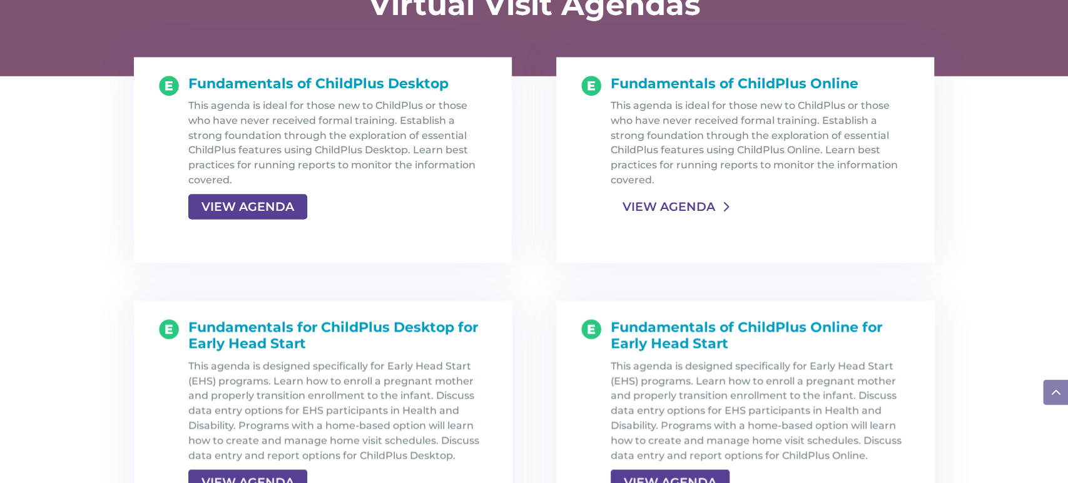
scroll to position [1338, 0]
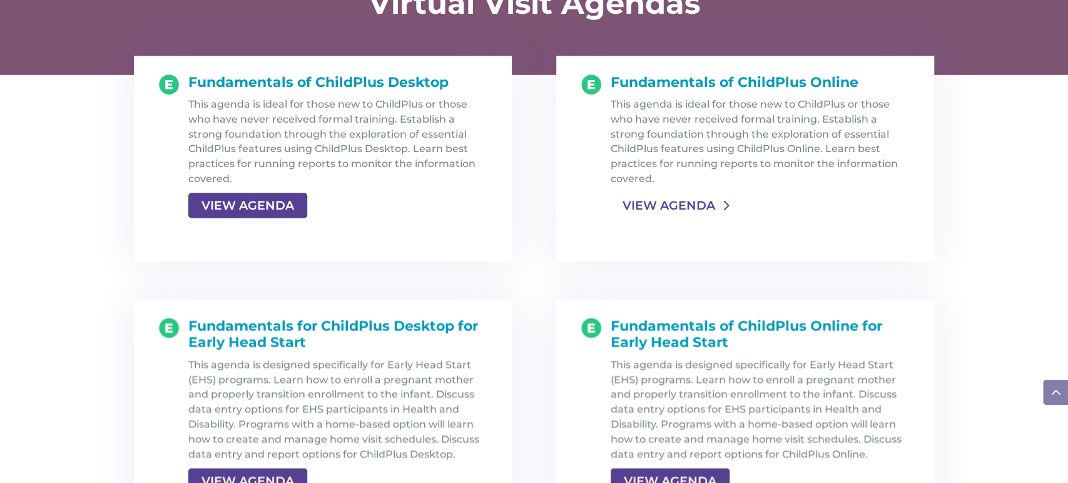
click at [672, 207] on link "VIEW AGENDA" at bounding box center [669, 205] width 116 height 23
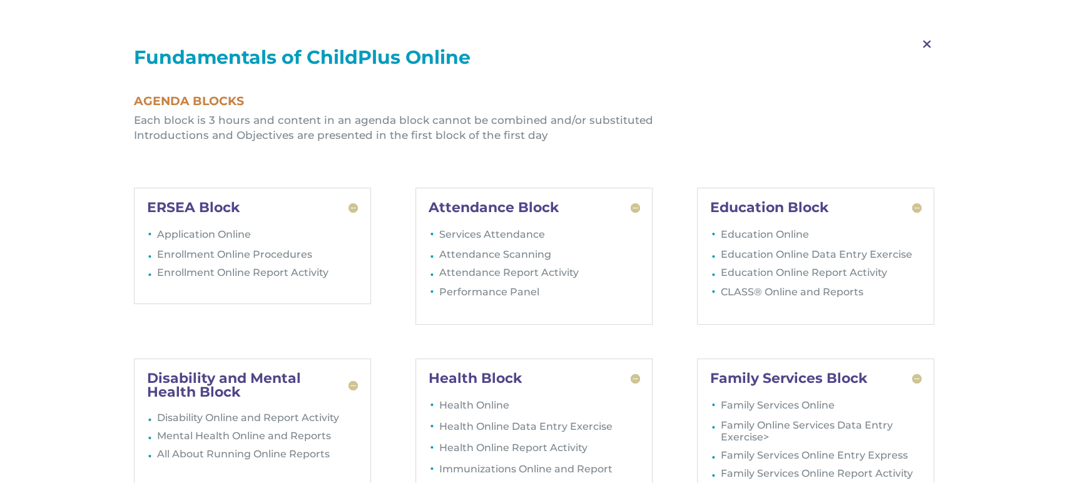
scroll to position [1729, 0]
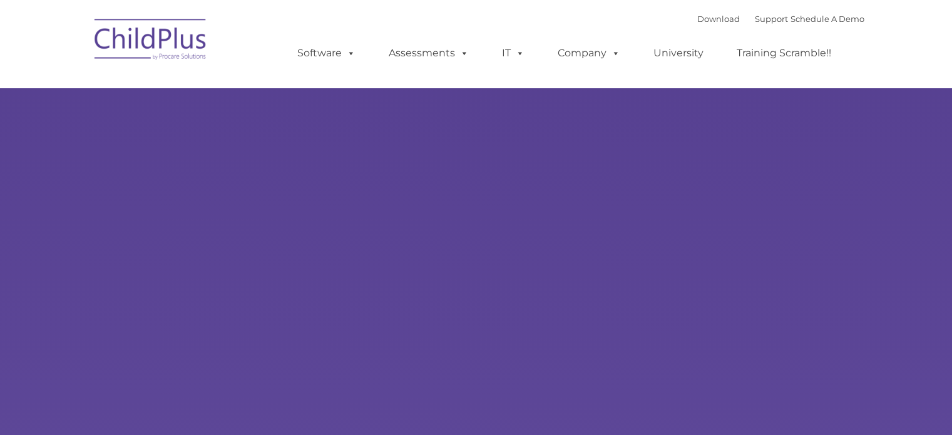
type input ""
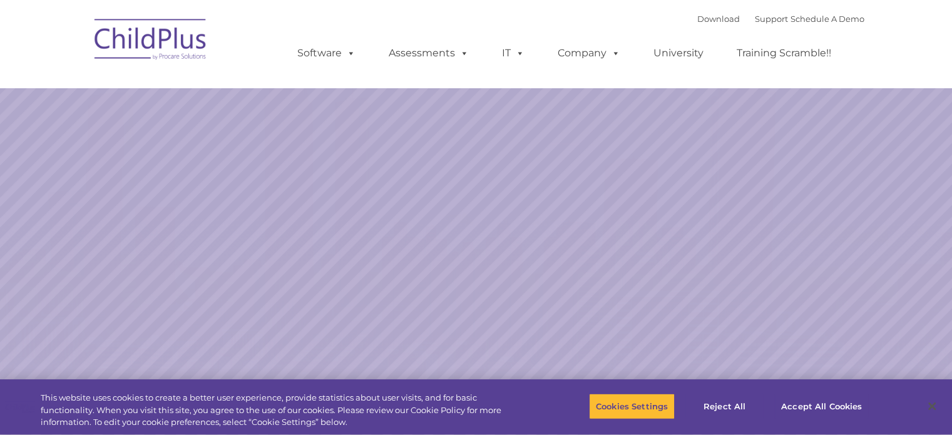
select select "MEDIUM"
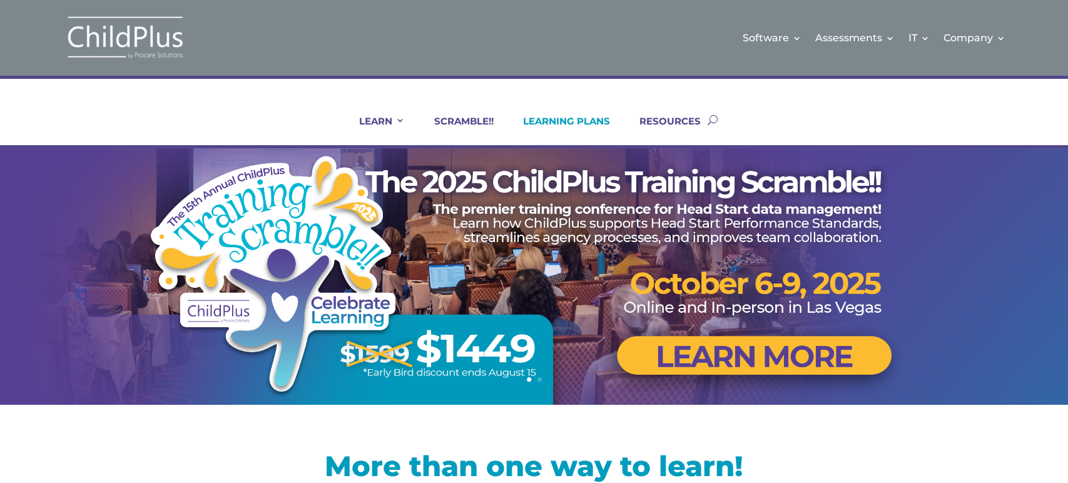
click at [564, 117] on link "LEARNING PLANS" at bounding box center [559, 130] width 103 height 30
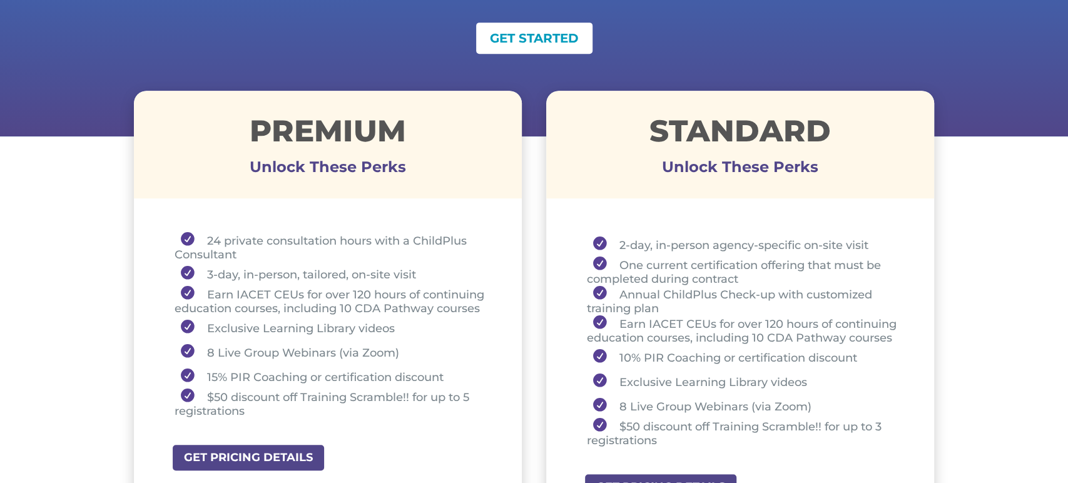
scroll to position [390, 0]
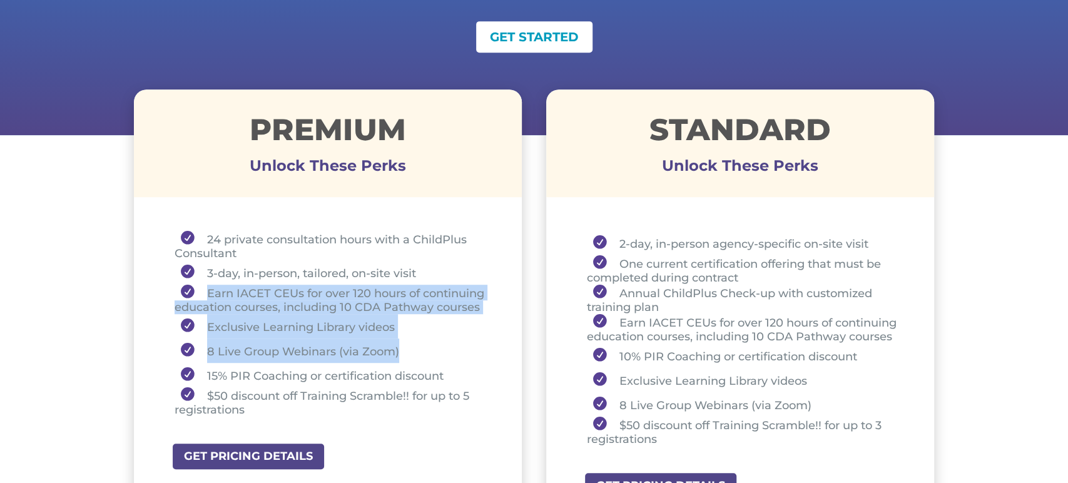
drag, startPoint x: 199, startPoint y: 294, endPoint x: 437, endPoint y: 353, distance: 245.0
click at [437, 353] on ul "24 private consultation hours with a ChildPlus Consultant 3-day, in-person, tai…" at bounding box center [328, 329] width 326 height 197
copy ul "Earn IACET CEUs for over 120 hours of continuing education courses, including 1…"
